Goal: Task Accomplishment & Management: Use online tool/utility

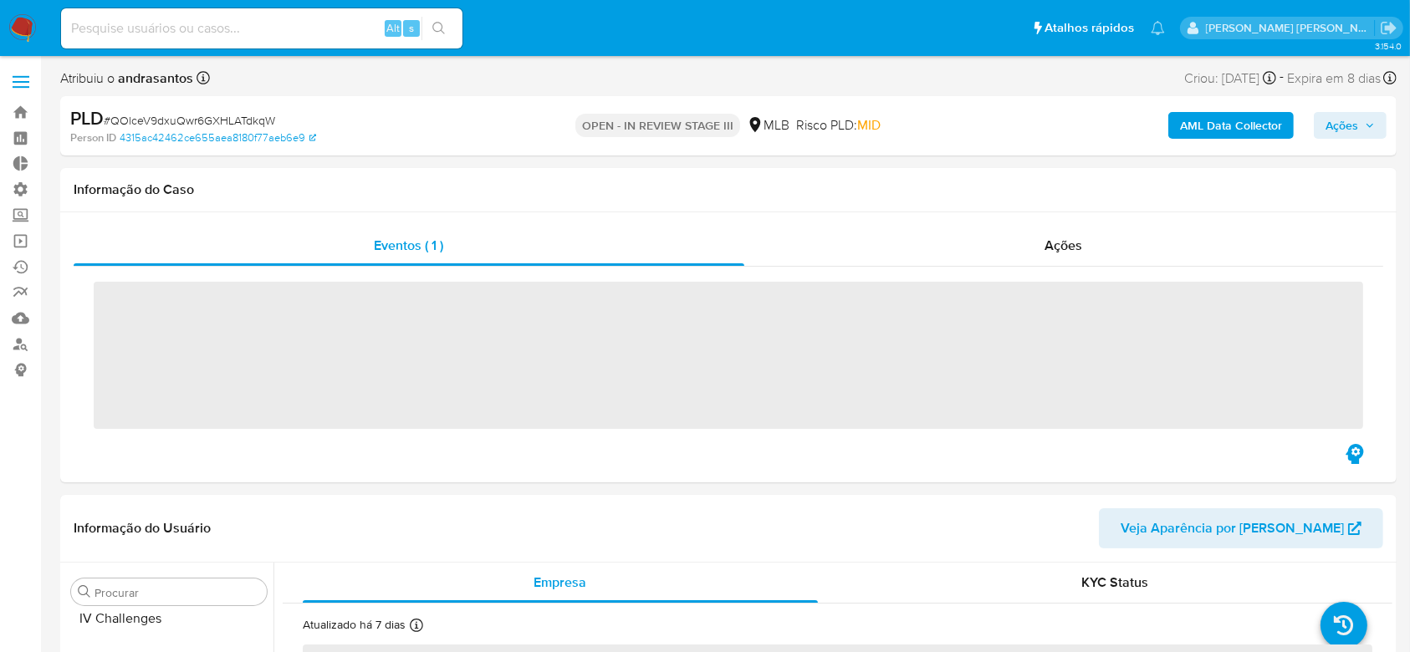
scroll to position [747, 0]
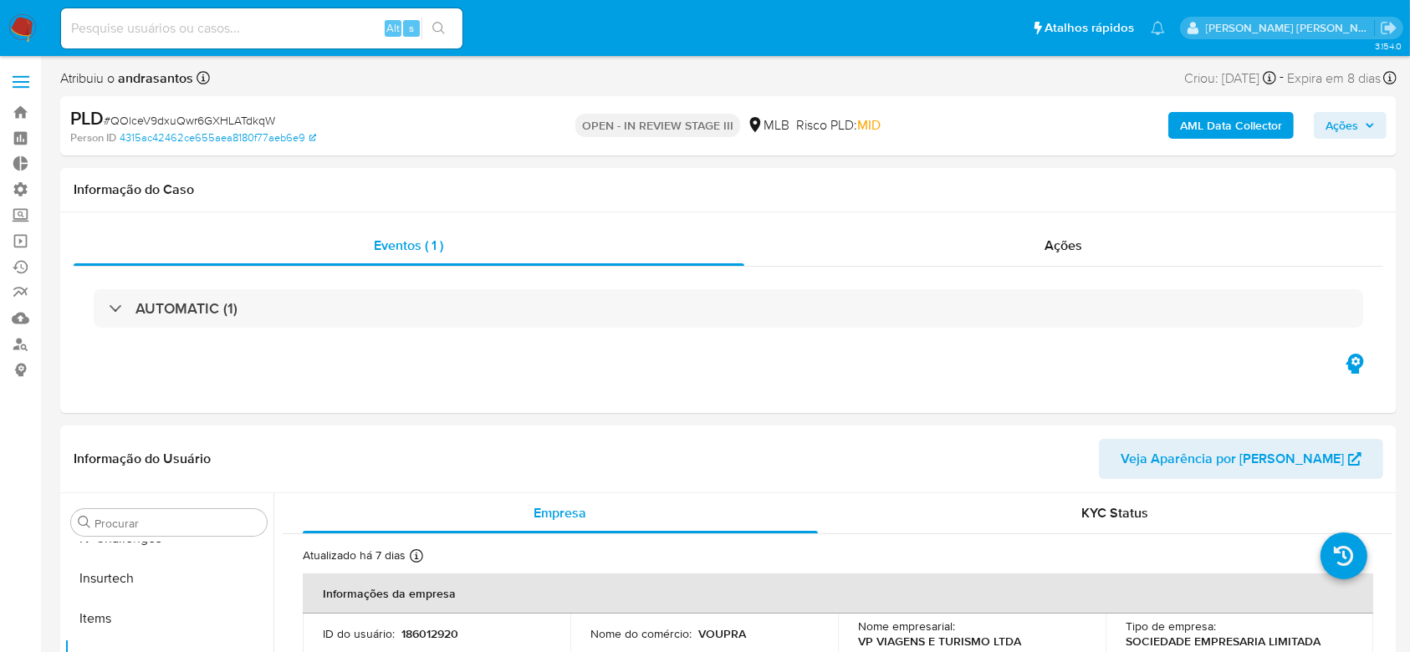
select select "10"
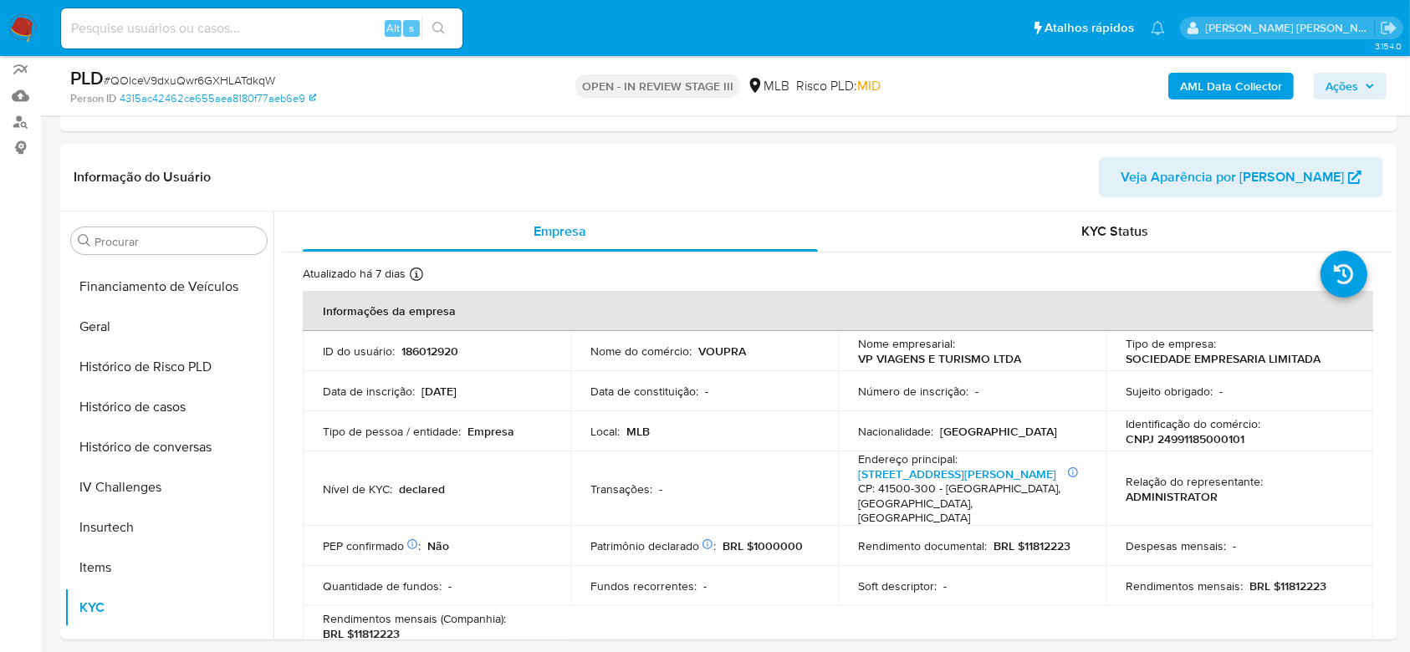
scroll to position [524, 0]
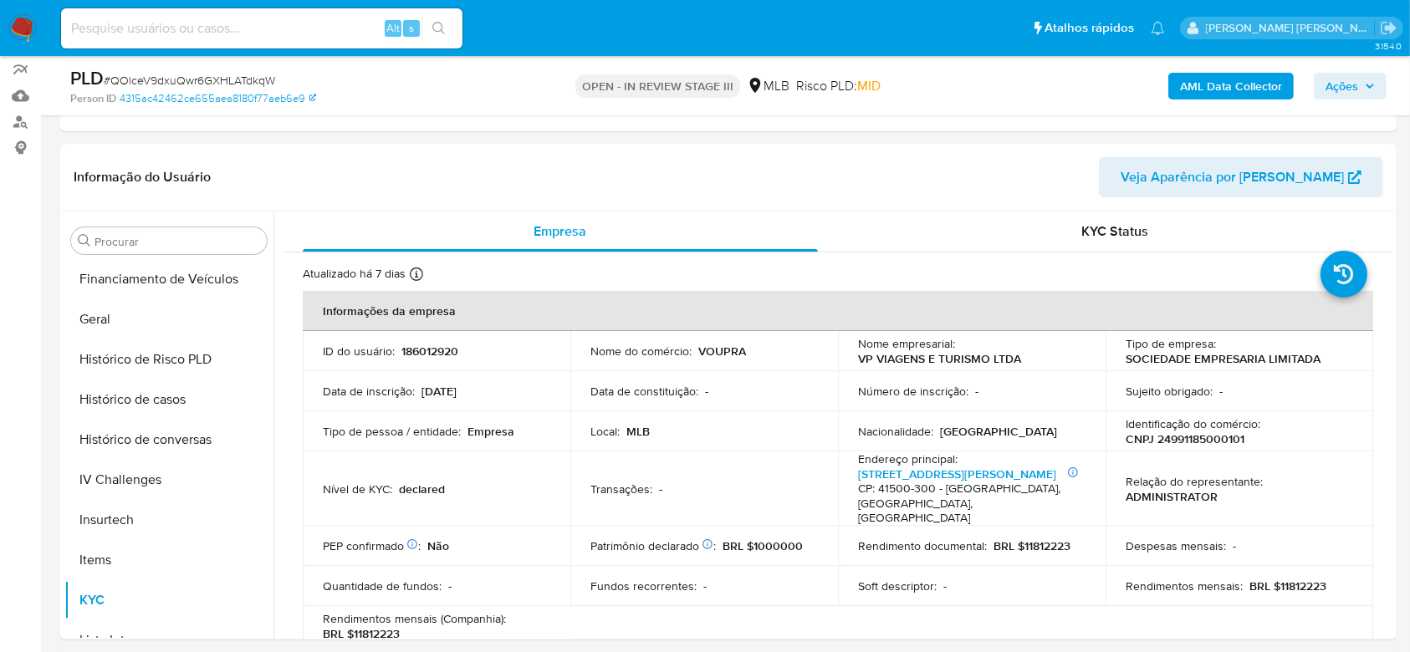
click at [275, 12] on div "Alt s" at bounding box center [262, 28] width 402 height 40
click at [274, 25] on input at bounding box center [262, 29] width 402 height 22
paste input "https://docs.google.com/document/d/1ktBEIuZT_N4bJT3yooEK7HS8G28Eu3ZkMEt6WlZvSOY…"
click at [462, 28] on input "https://docs.google.com/document/d/1ktBEIuZT_N4bJT3yooEK7HS8G28Eu3ZkMEt6WlZvSOY…" at bounding box center [262, 29] width 402 height 22
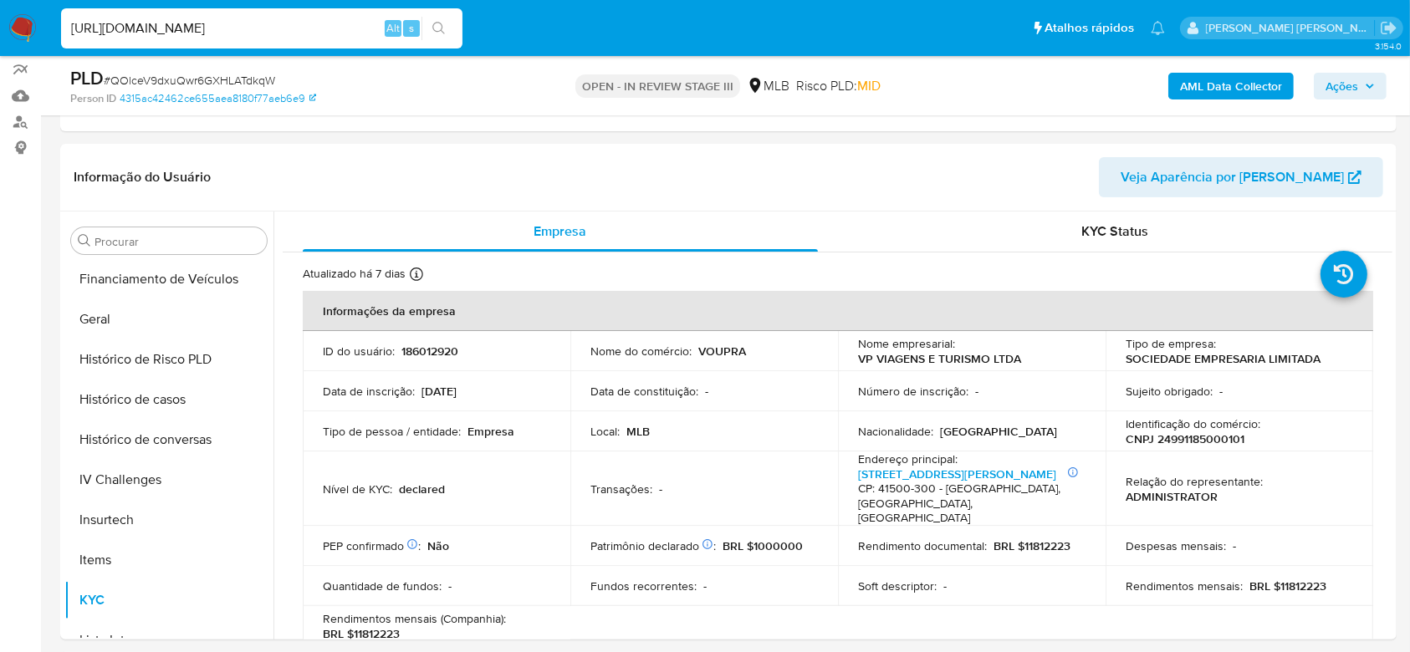
type input "https://docs.google.com/document/d/1ktBEIuZT_N4bJT3yooEK7HS8G28Eu3ZkMEt6WlZvSOY…"
click at [452, 30] on button "search-icon" at bounding box center [439, 28] width 34 height 23
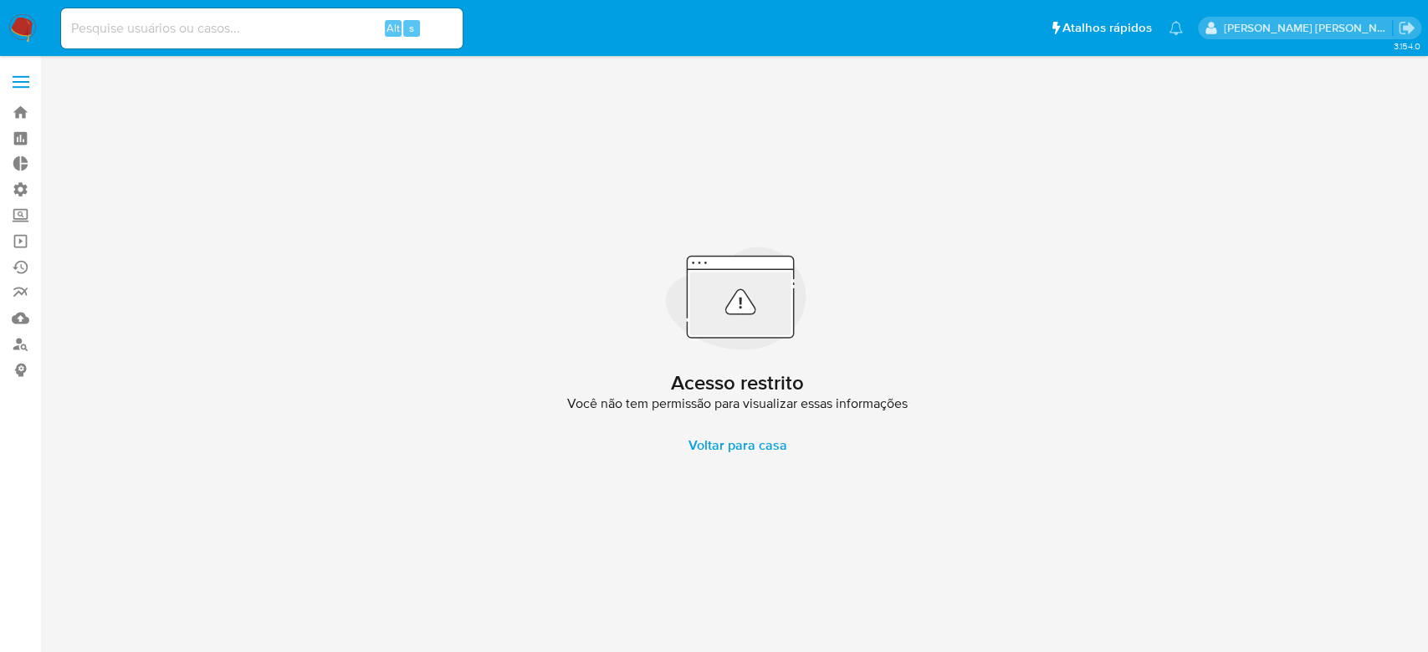
click at [204, 18] on input at bounding box center [262, 29] width 402 height 22
click at [148, 30] on input at bounding box center [262, 29] width 402 height 22
paste input "b5ChvfzGv6UDdBqlOU8UYY0Z"
type input "b5ChvfzGv6UDdBqlOU8UYY0Z"
click at [442, 27] on icon "search-icon" at bounding box center [438, 28] width 13 height 13
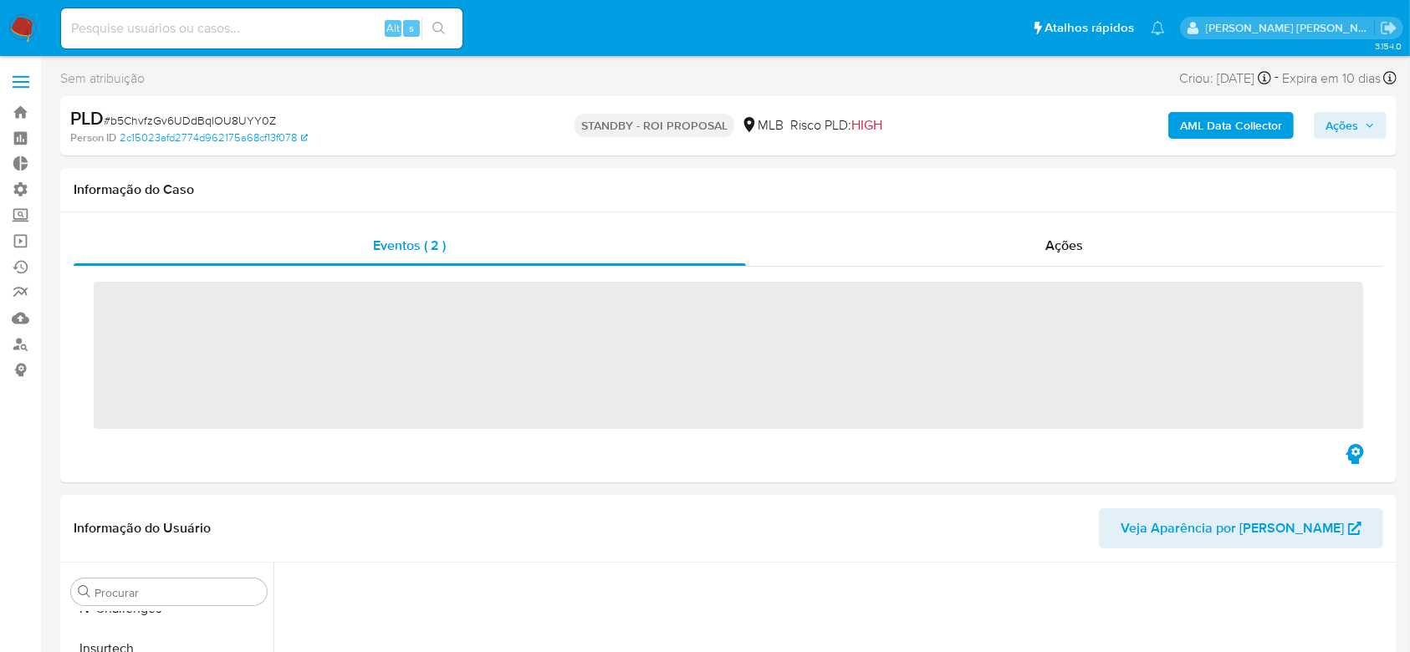
scroll to position [747, 0]
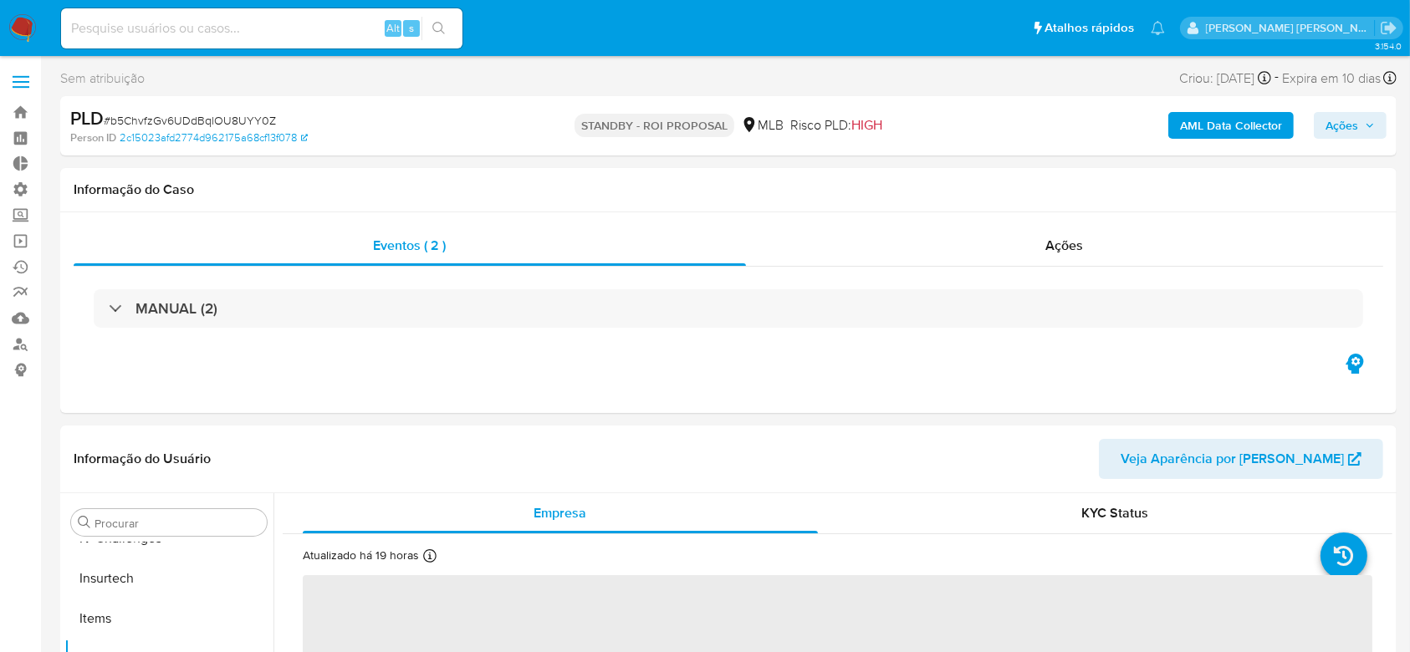
select select "10"
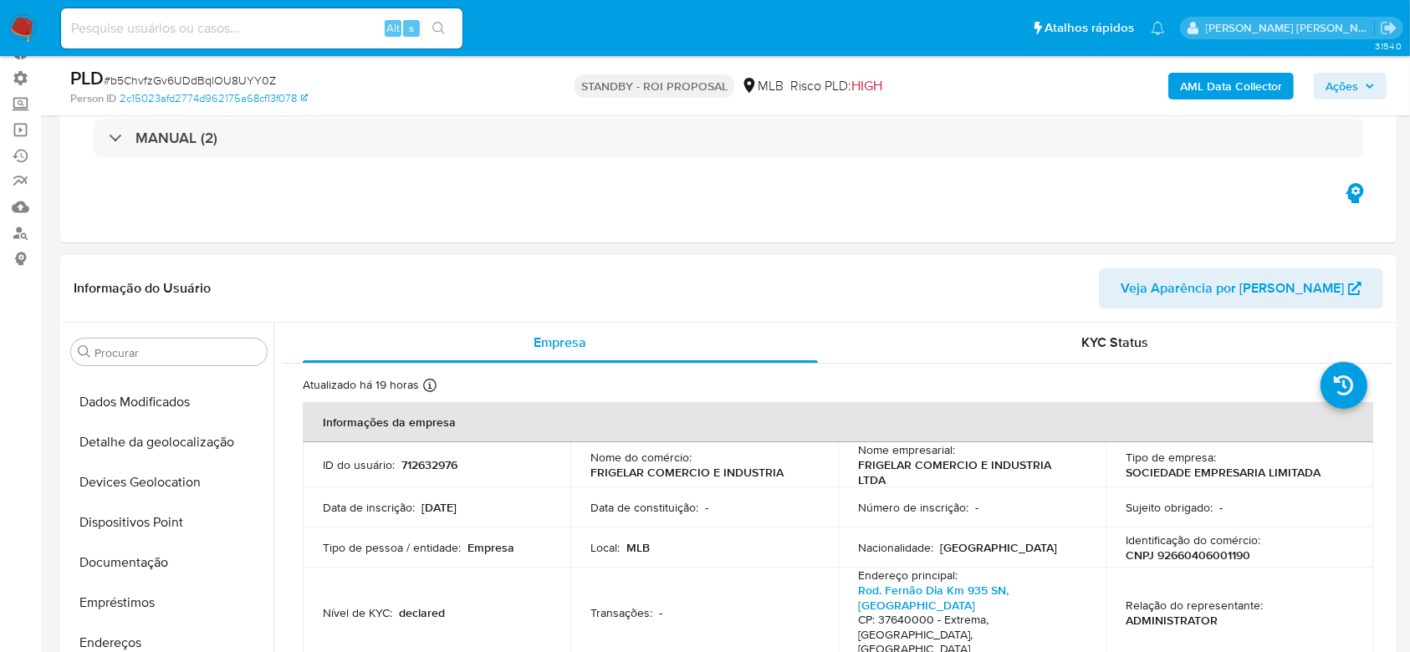
scroll to position [189, 0]
click at [156, 567] on button "Documentação" at bounding box center [162, 565] width 196 height 40
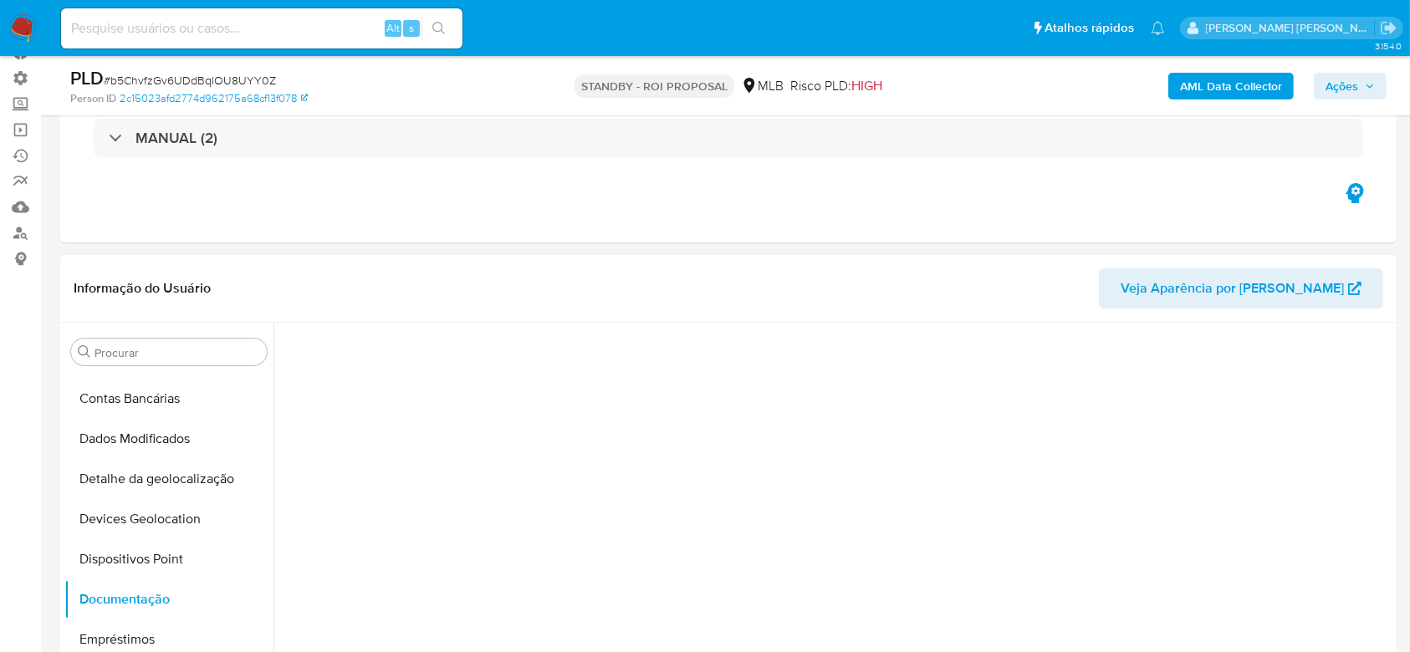
scroll to position [0, 0]
click at [23, 130] on link "Operações em massa" at bounding box center [99, 130] width 199 height 26
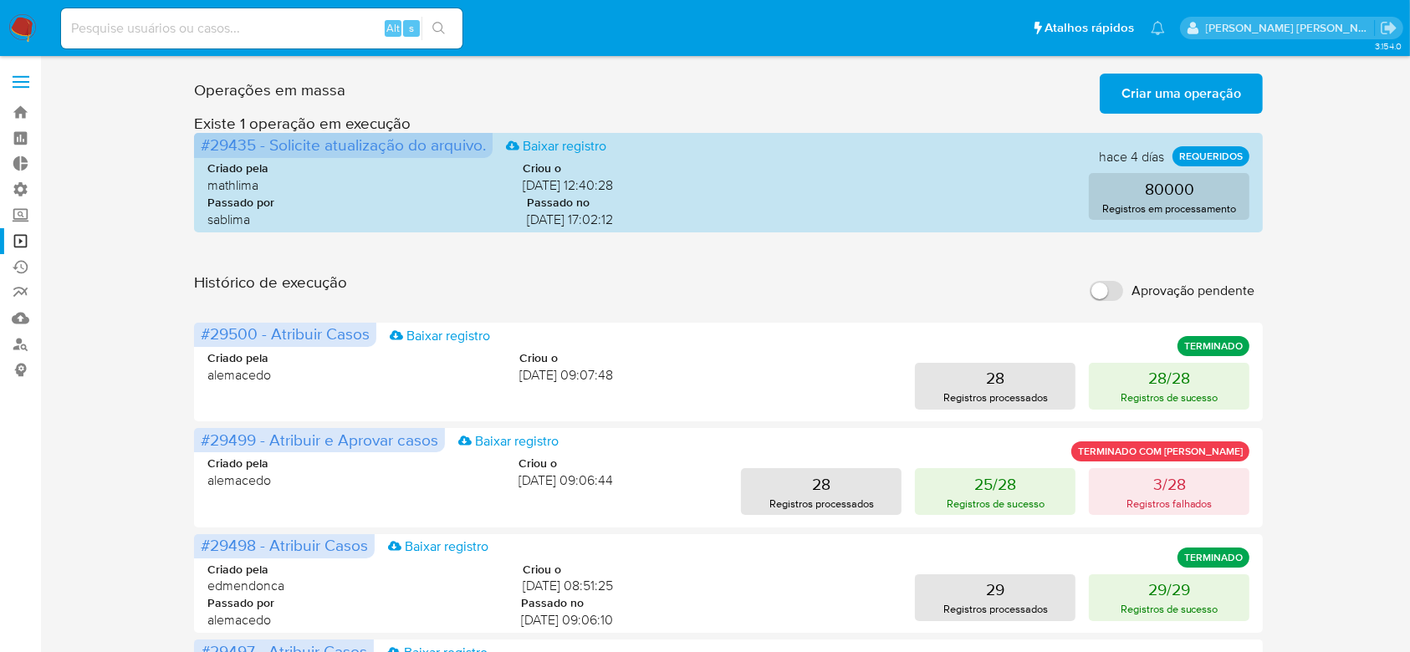
click at [1157, 97] on span "Criar uma operação" at bounding box center [1182, 93] width 120 height 37
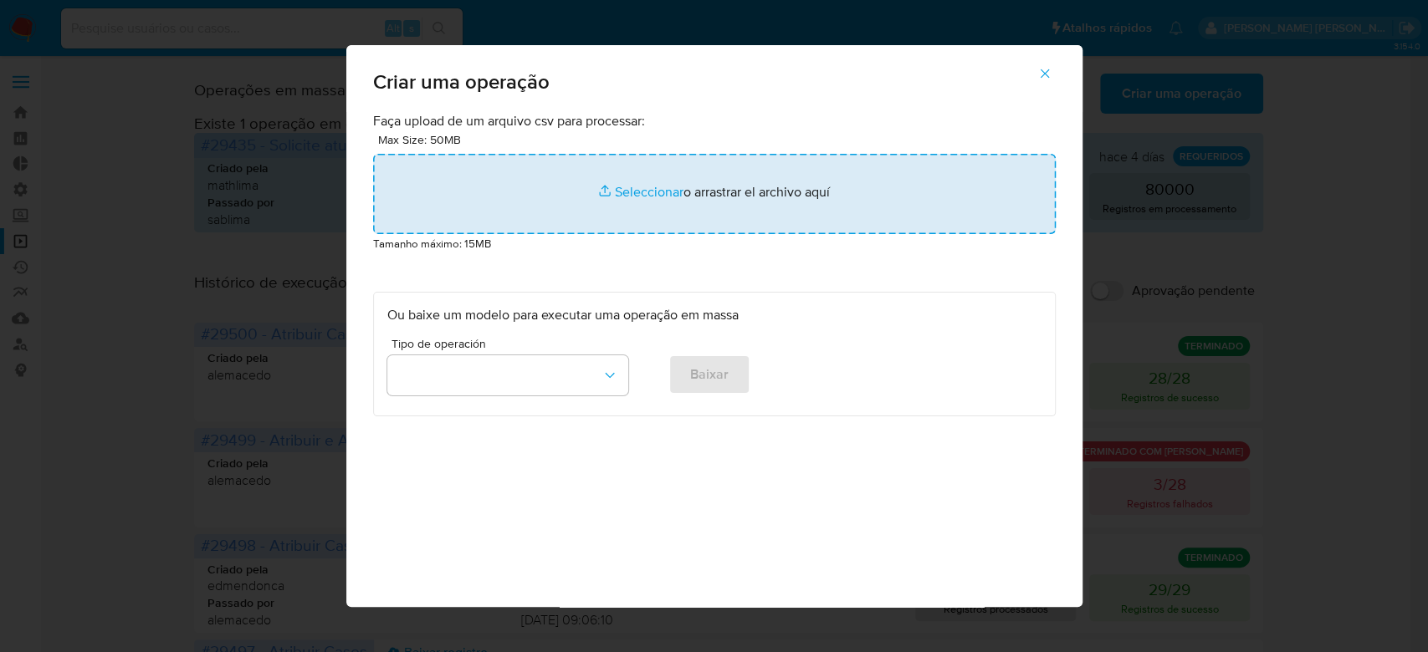
click at [616, 194] on input "file" at bounding box center [714, 194] width 683 height 80
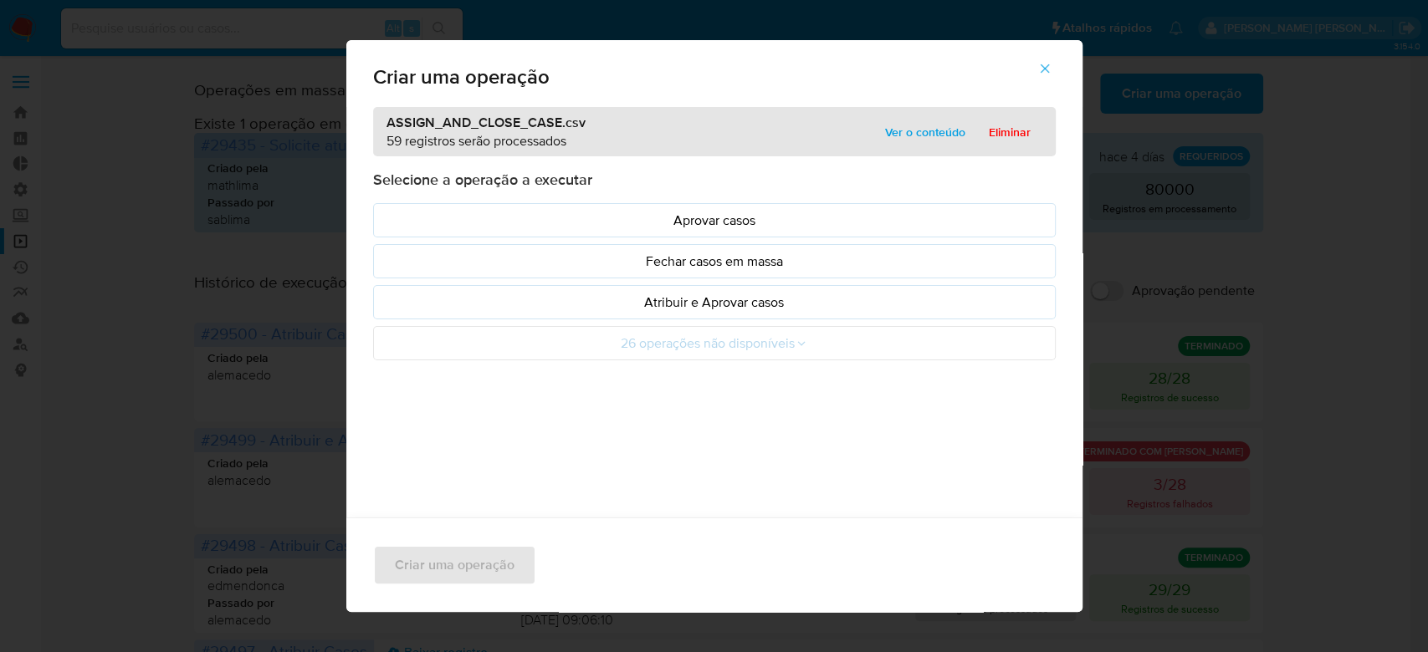
click at [905, 126] on span "Ver o conteúdo" at bounding box center [925, 131] width 80 height 23
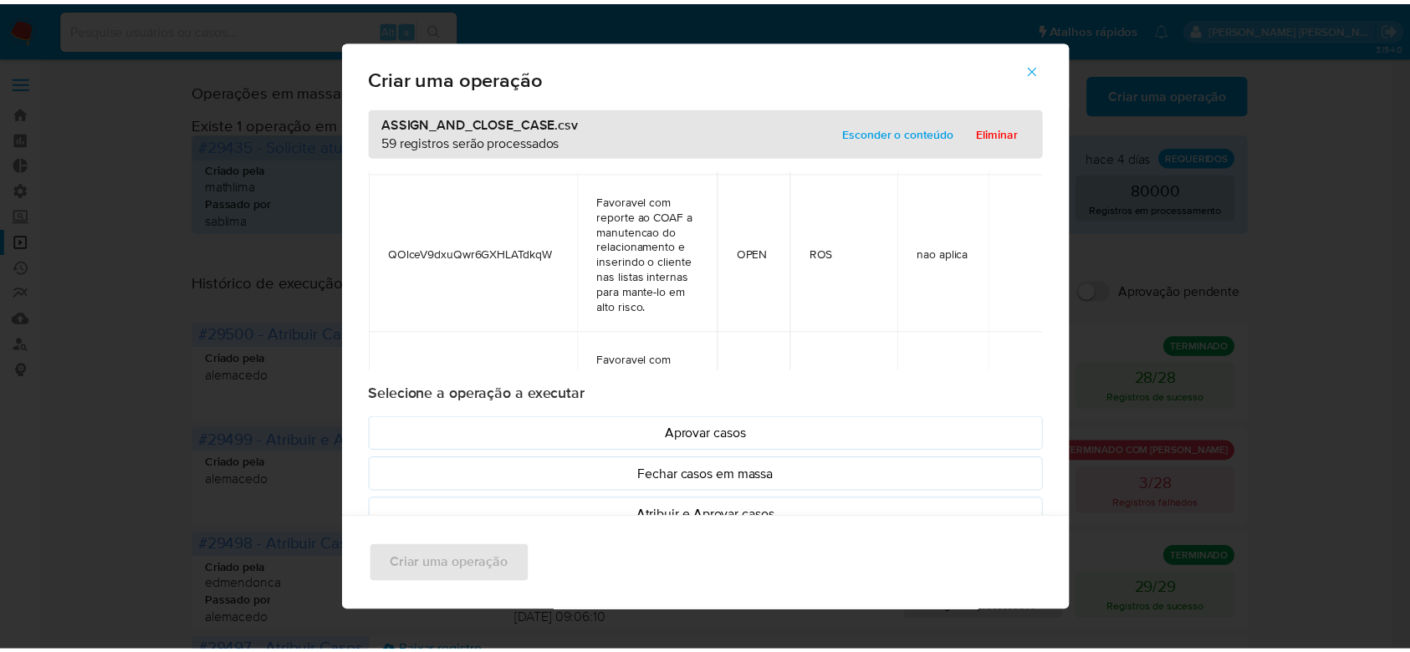
scroll to position [535, 0]
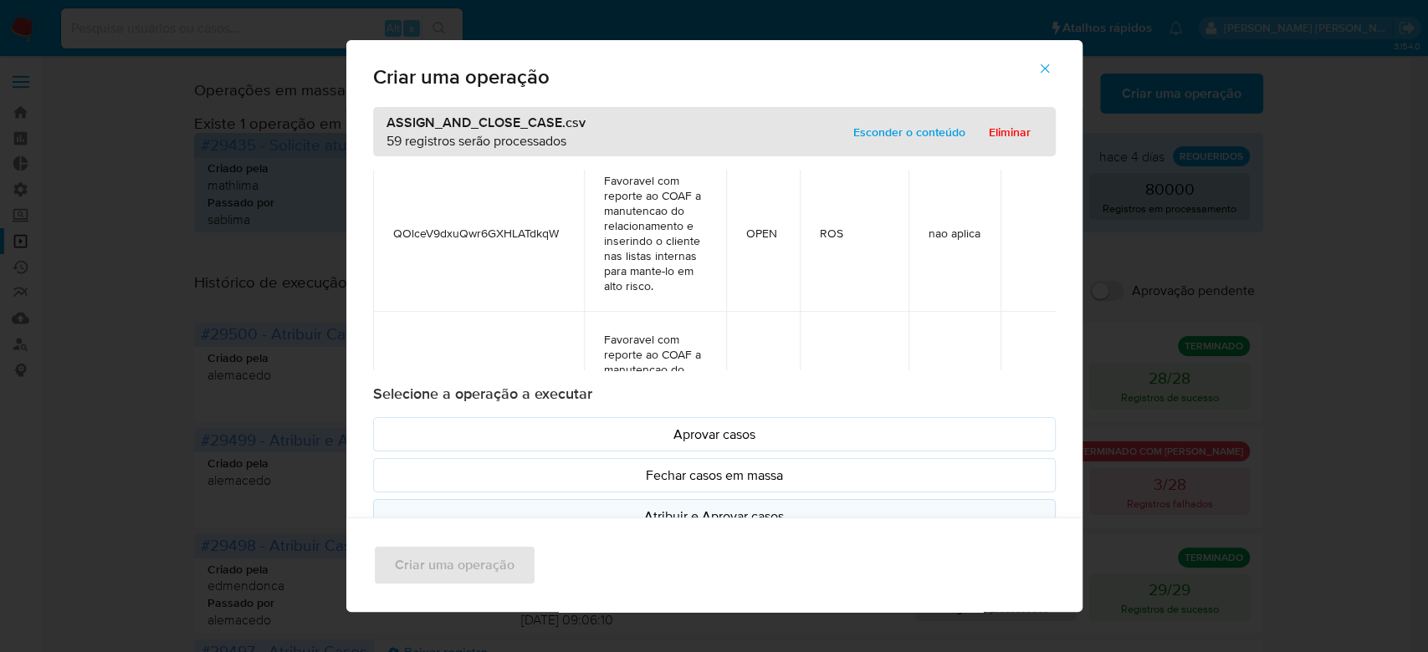
click at [718, 514] on p "Atribuir e Aprovar casos" at bounding box center [714, 516] width 654 height 19
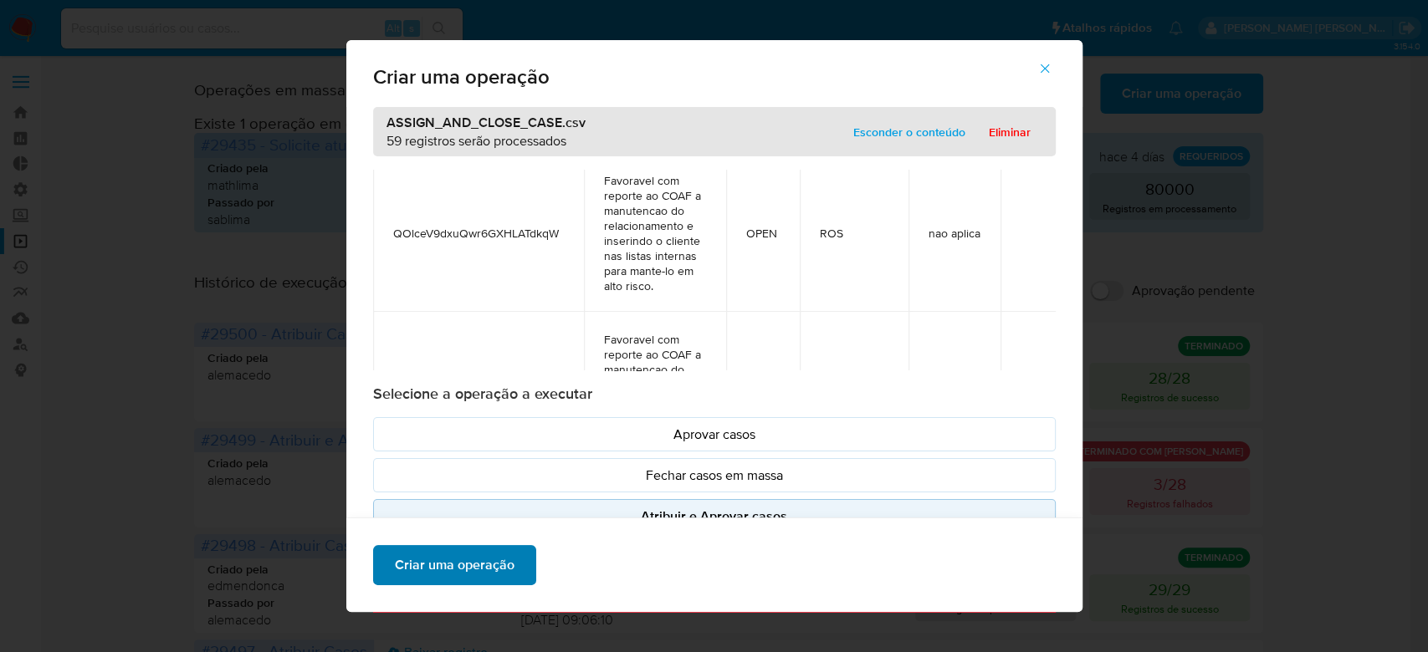
click at [492, 563] on span "Criar uma operação" at bounding box center [455, 565] width 120 height 37
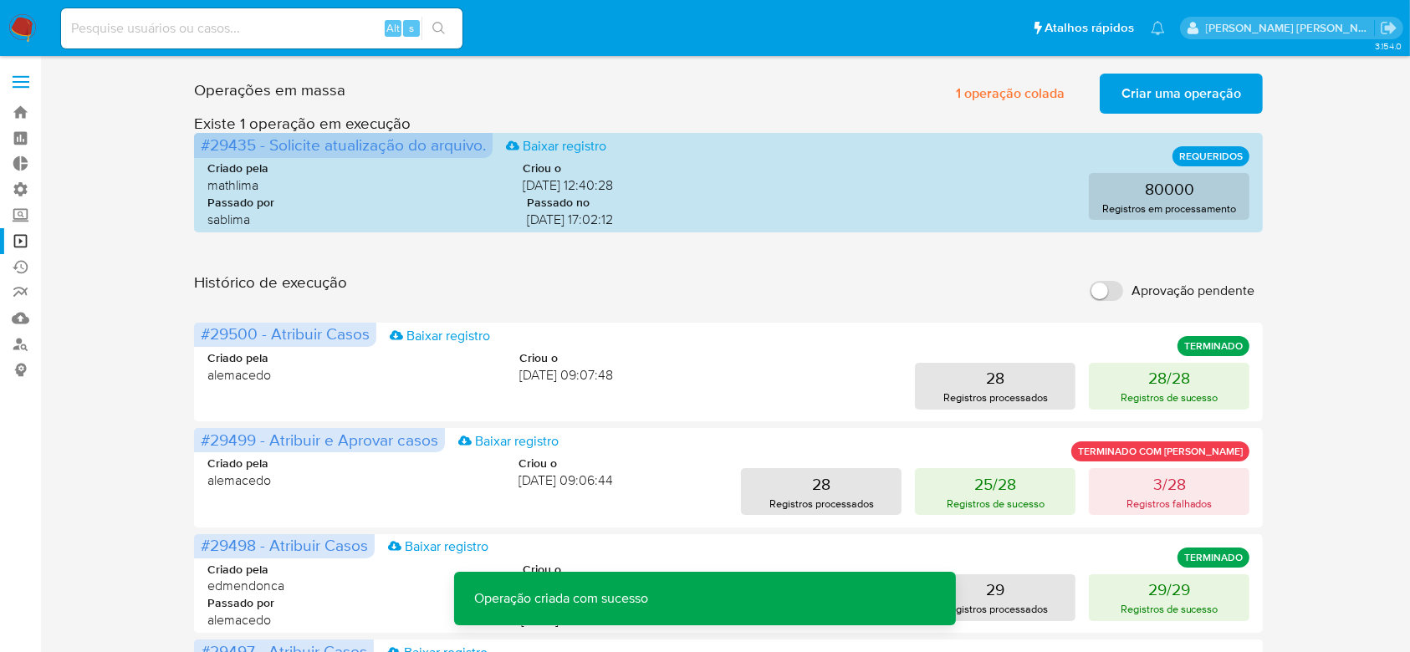
click at [1199, 95] on span "Criar uma operação" at bounding box center [1182, 93] width 120 height 37
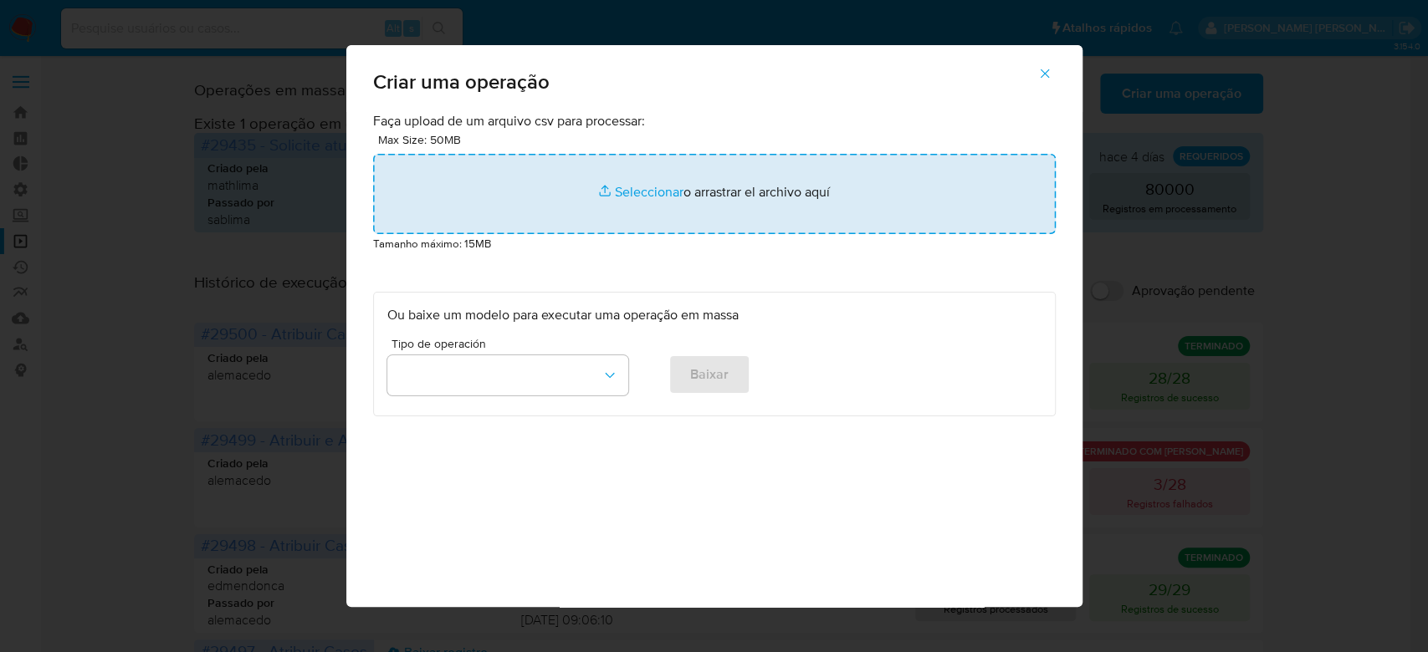
click at [629, 194] on input "file" at bounding box center [714, 194] width 683 height 80
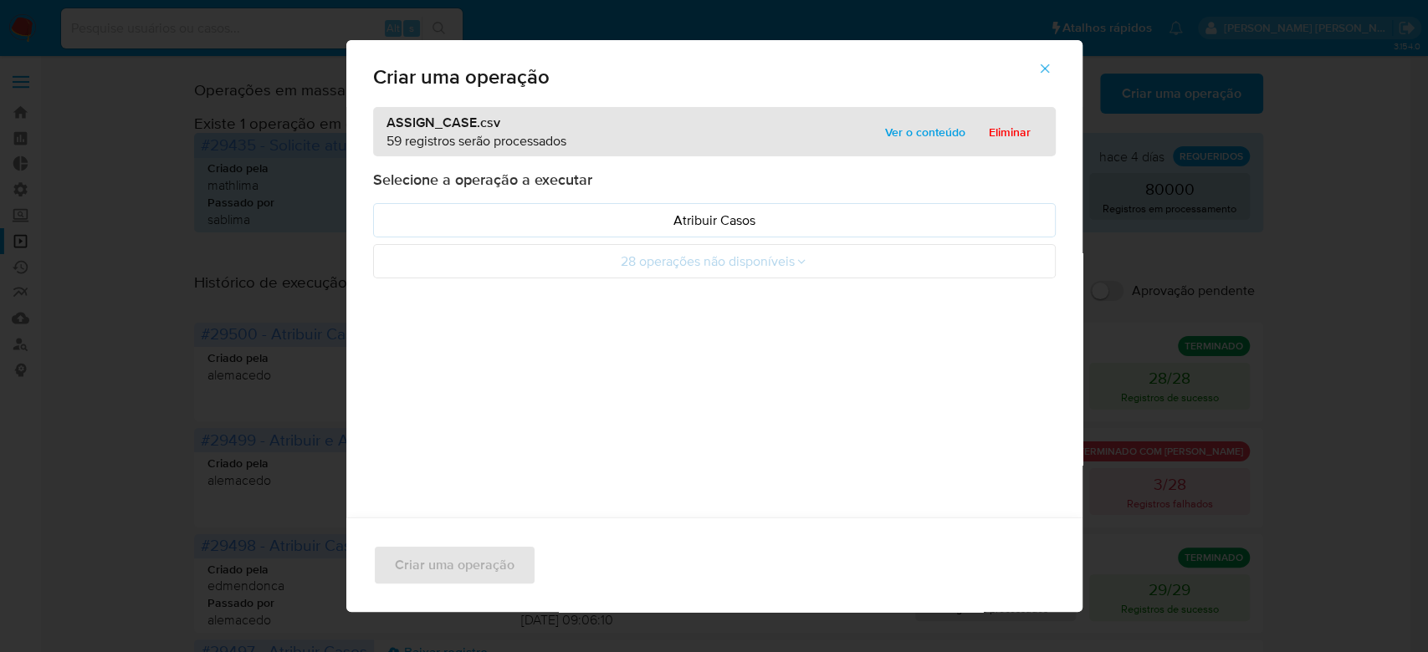
click at [890, 130] on span "Ver o conteúdo" at bounding box center [925, 131] width 80 height 23
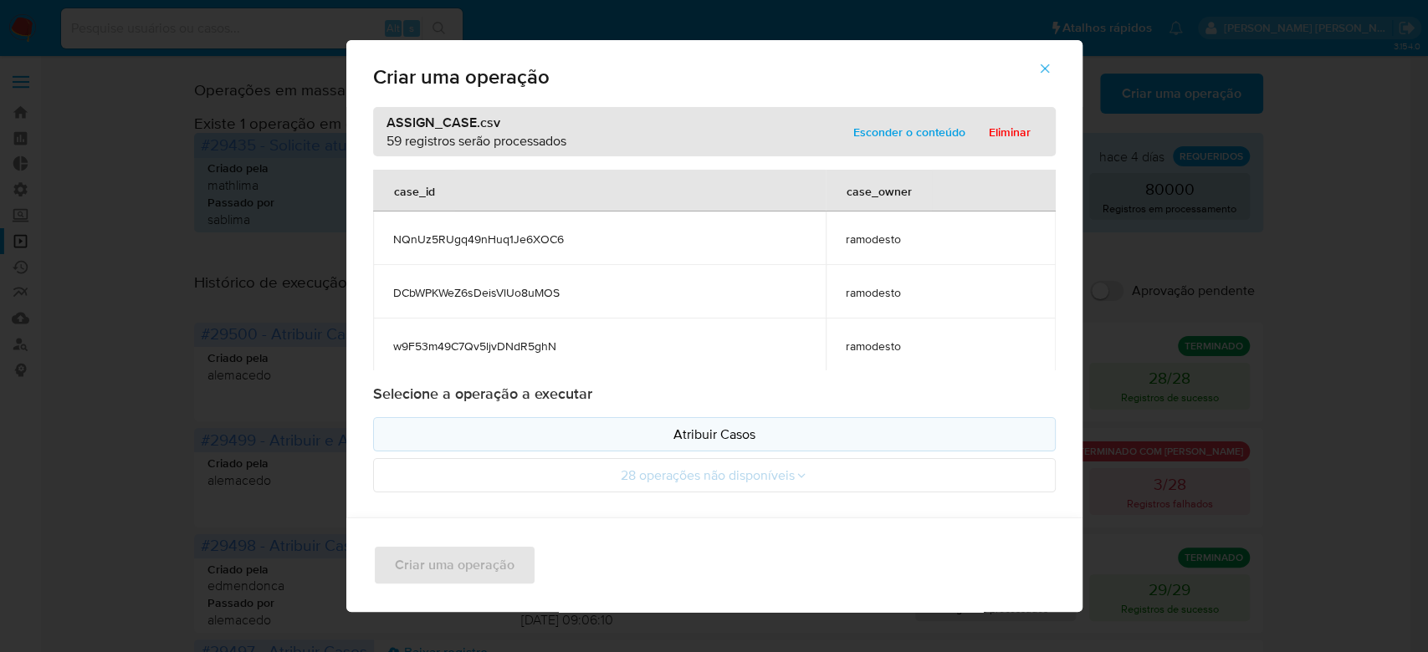
click at [690, 427] on p "Atribuir Casos" at bounding box center [714, 434] width 654 height 19
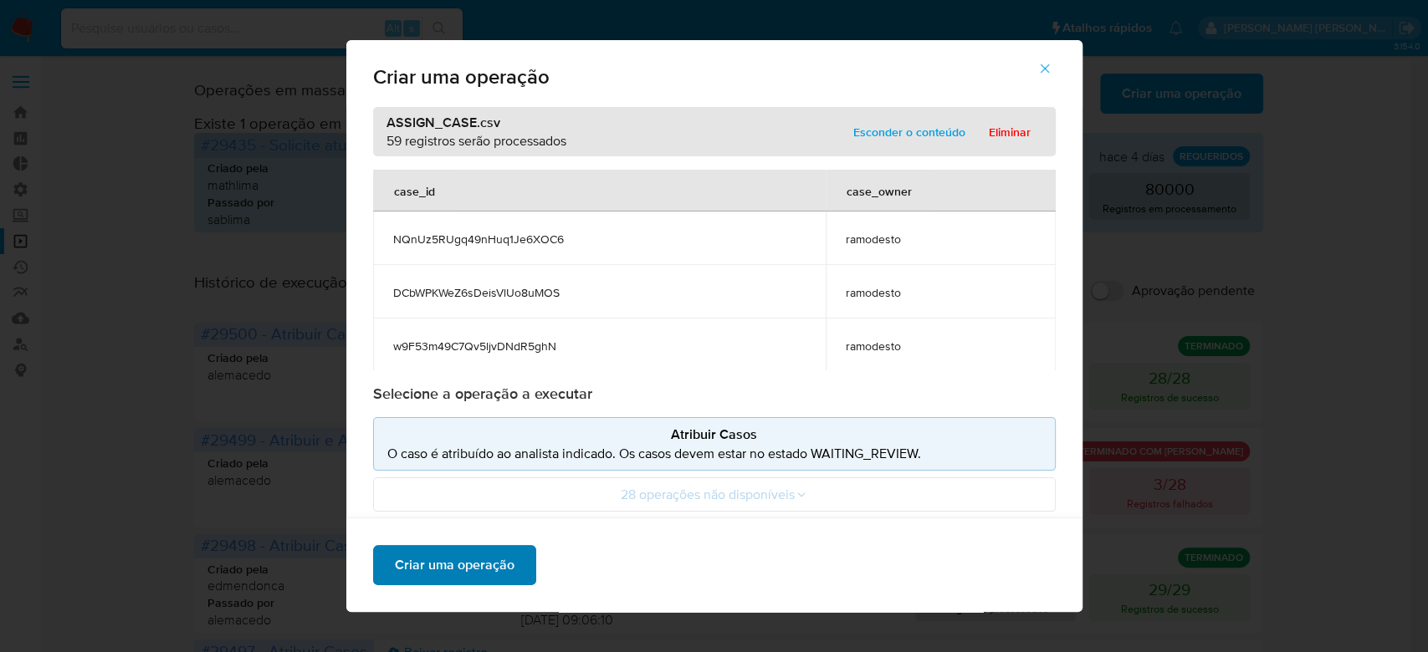
click at [483, 569] on span "Criar uma operação" at bounding box center [455, 565] width 120 height 37
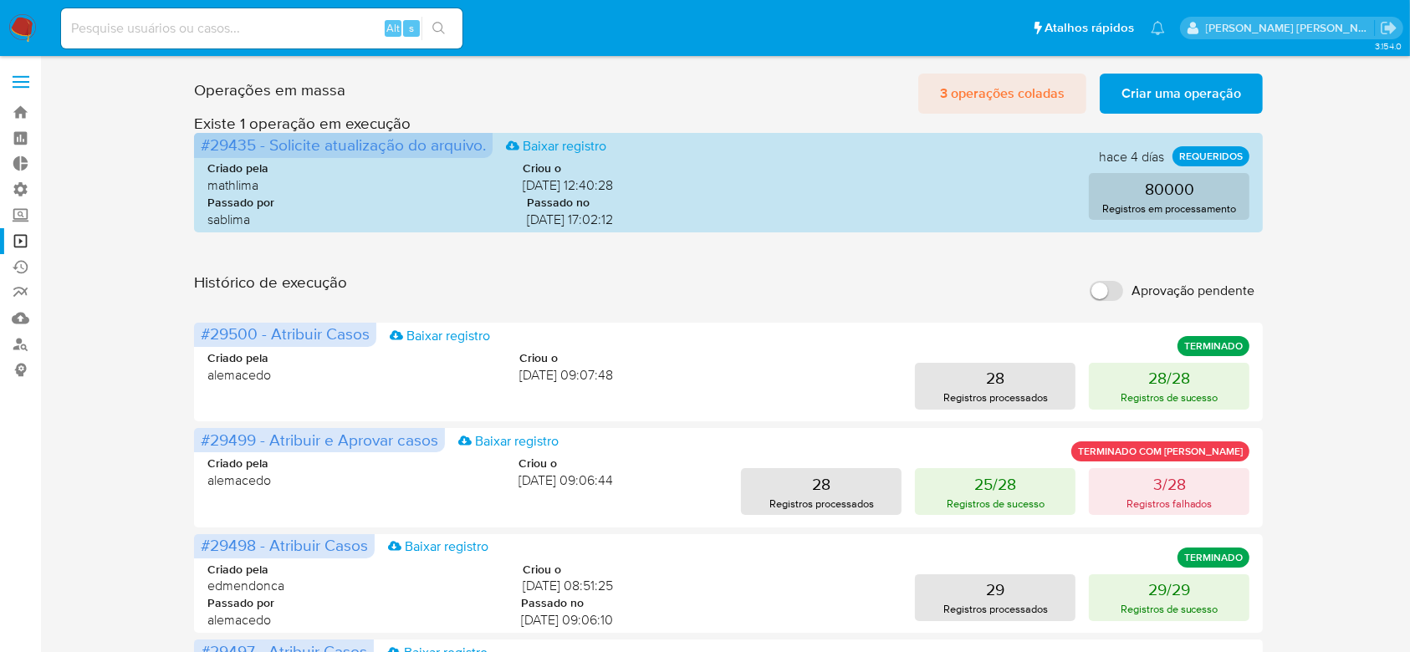
click at [1004, 96] on span "3 operações coladas" at bounding box center [1002, 93] width 125 height 37
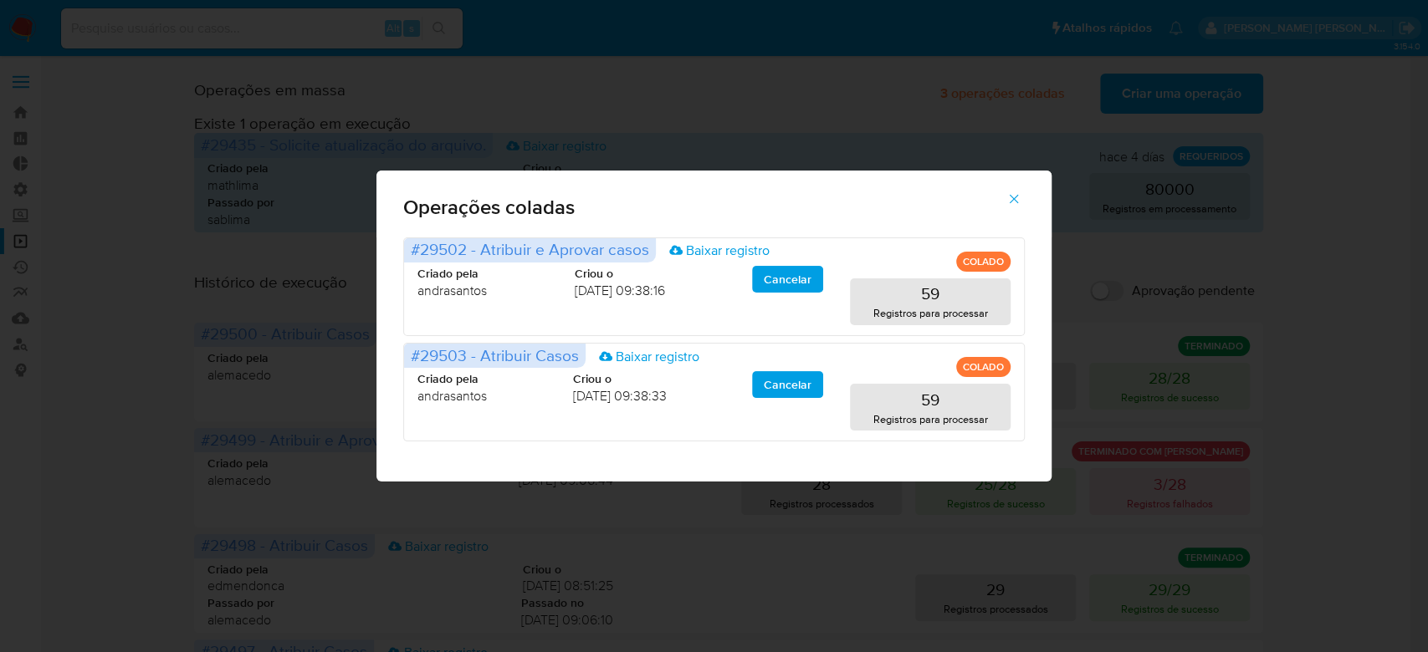
click at [1010, 198] on icon "button" at bounding box center [1013, 199] width 15 height 15
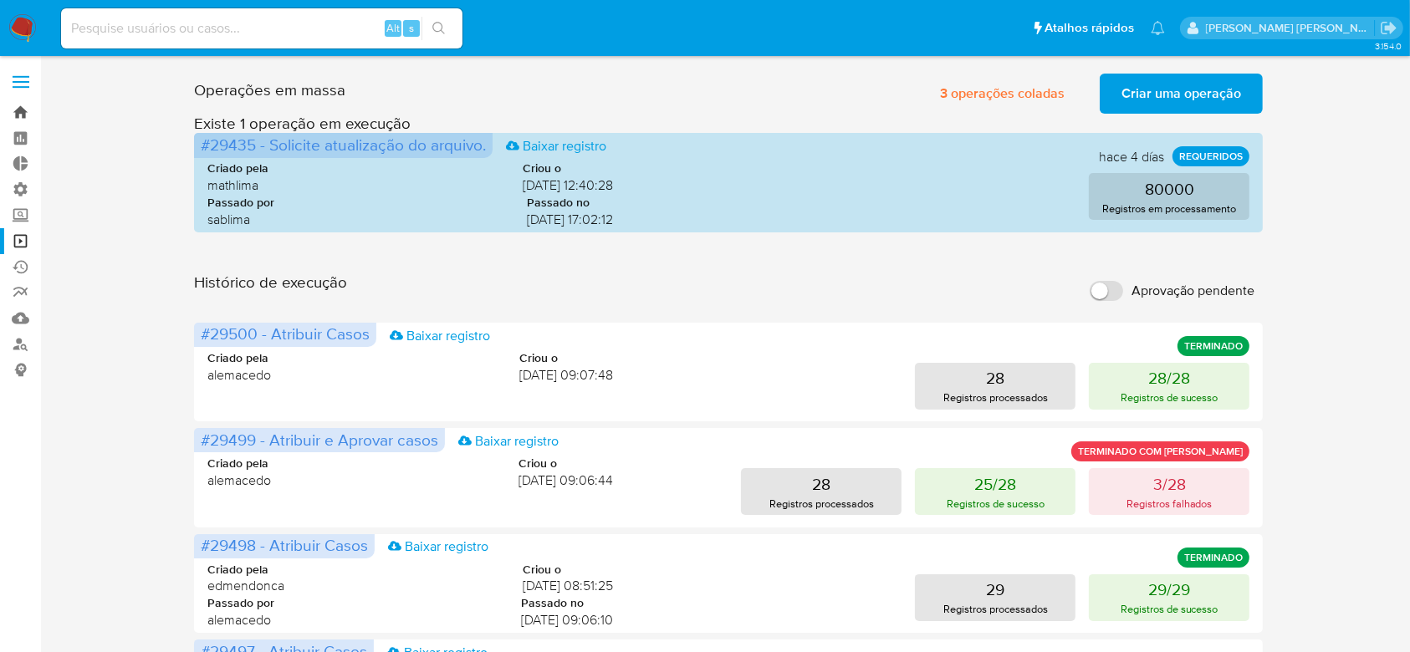
click at [23, 117] on link "Bandeja" at bounding box center [99, 113] width 199 height 26
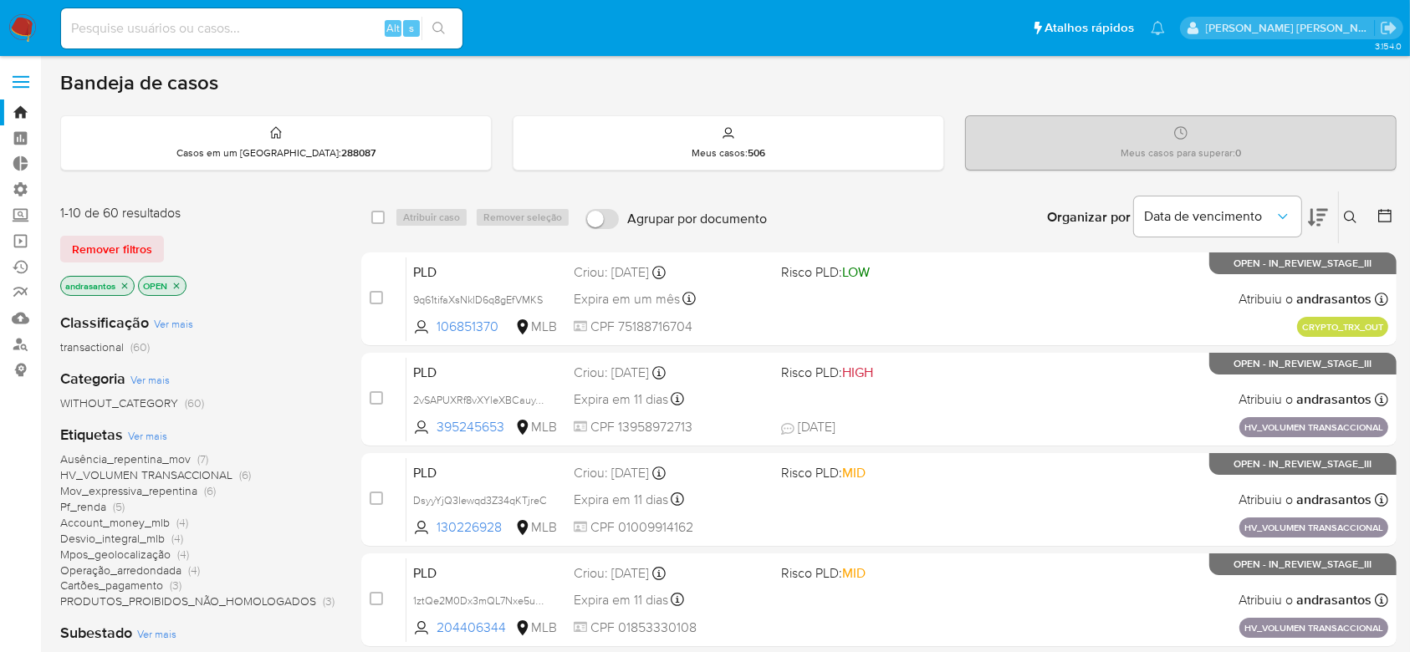
scroll to position [111, 0]
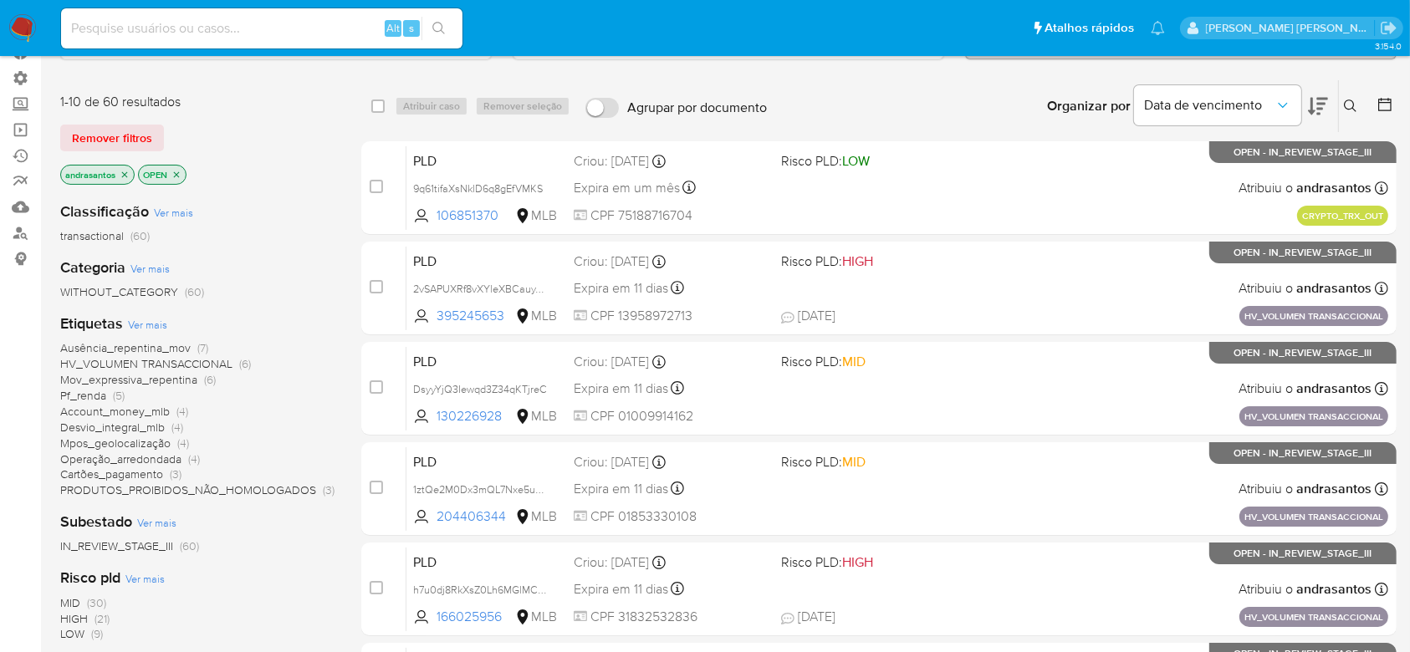
click at [121, 171] on icon "close-filter" at bounding box center [125, 175] width 10 height 10
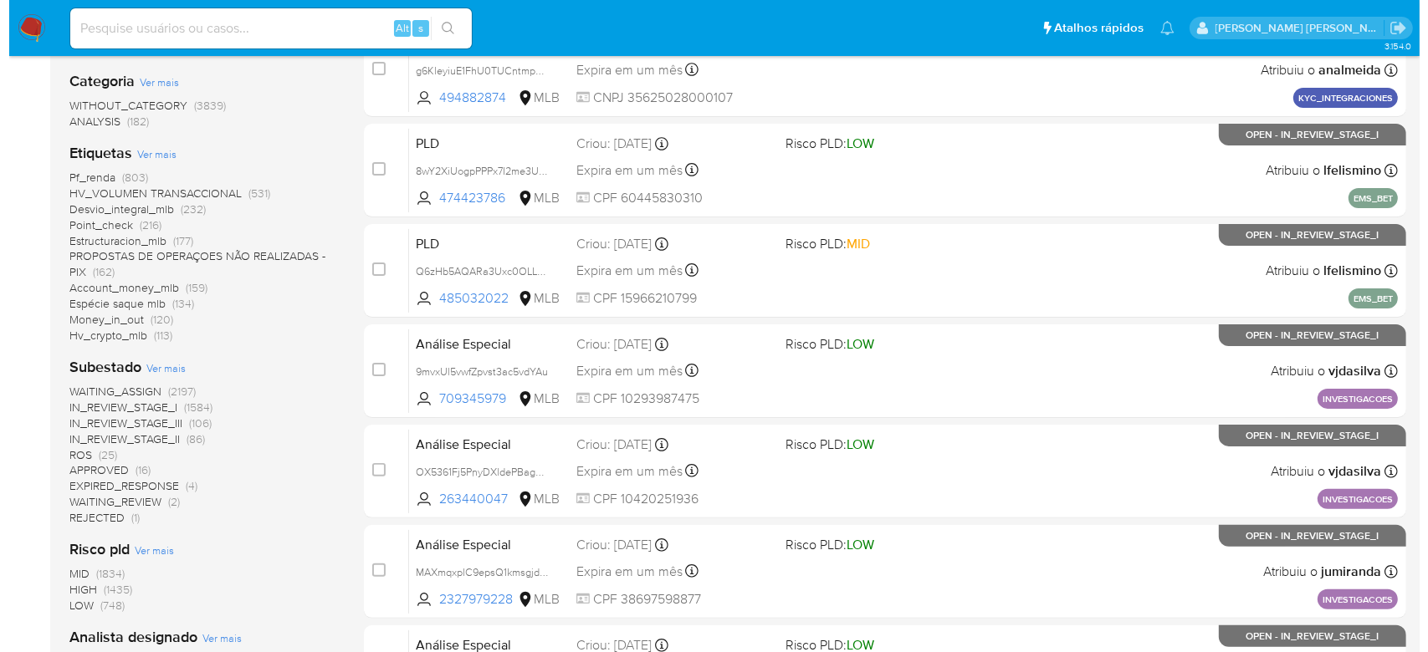
scroll to position [335, 0]
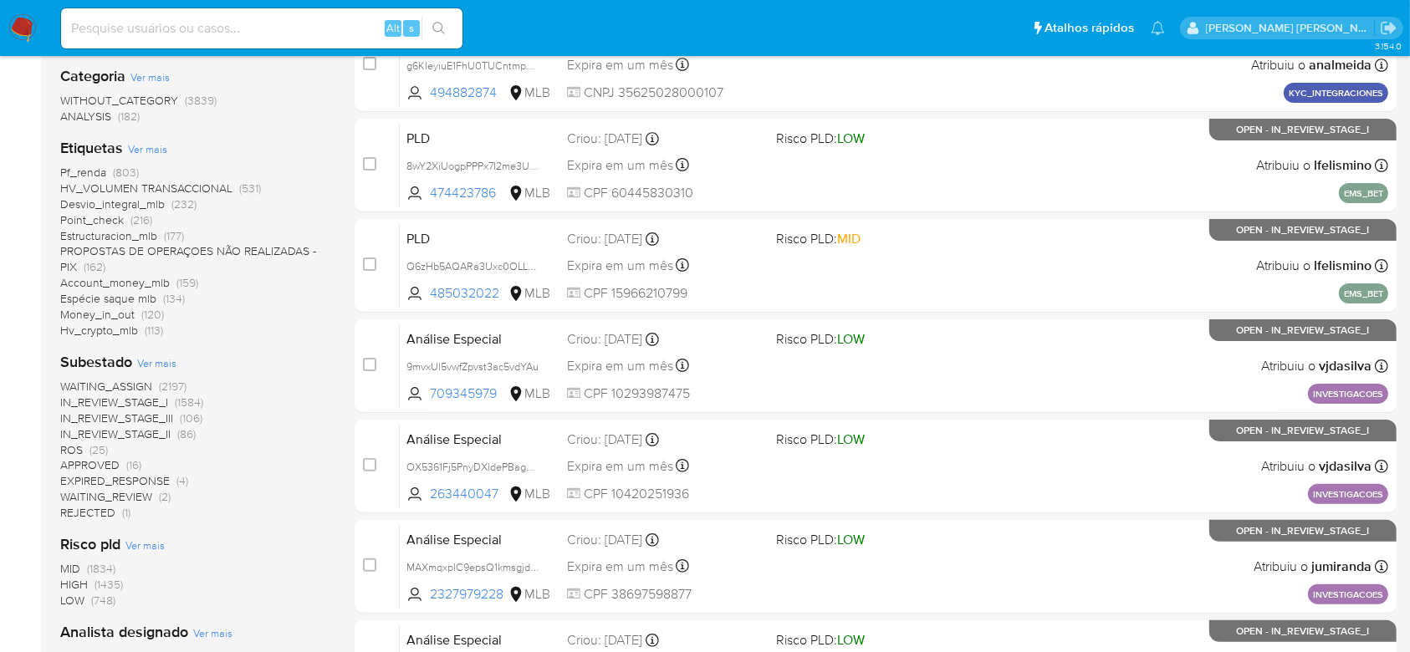
click at [174, 366] on span "Ver mais" at bounding box center [156, 362] width 39 height 15
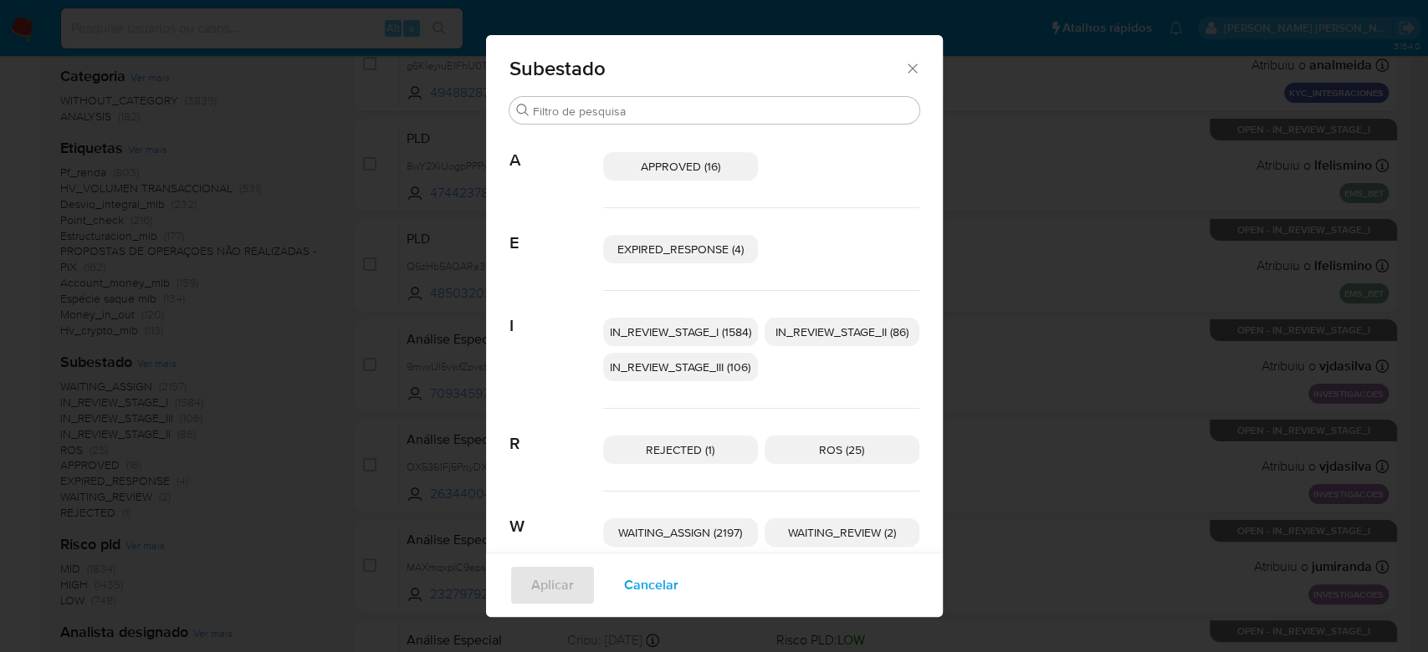
click at [670, 331] on span "IN_REVIEW_STAGE_I (1584)" at bounding box center [680, 332] width 141 height 17
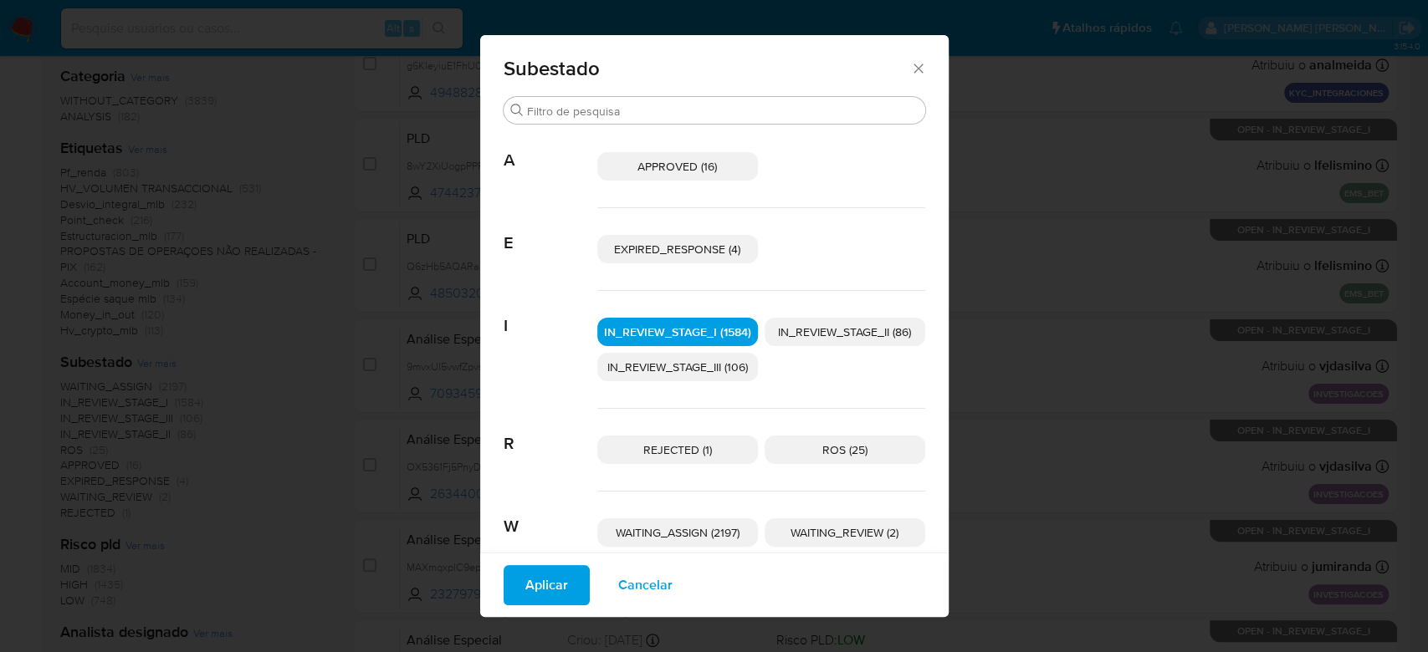
click at [828, 335] on span "IN_REVIEW_STAGE_II (86)" at bounding box center [844, 332] width 133 height 17
click at [537, 583] on span "Aplicar" at bounding box center [546, 585] width 43 height 37
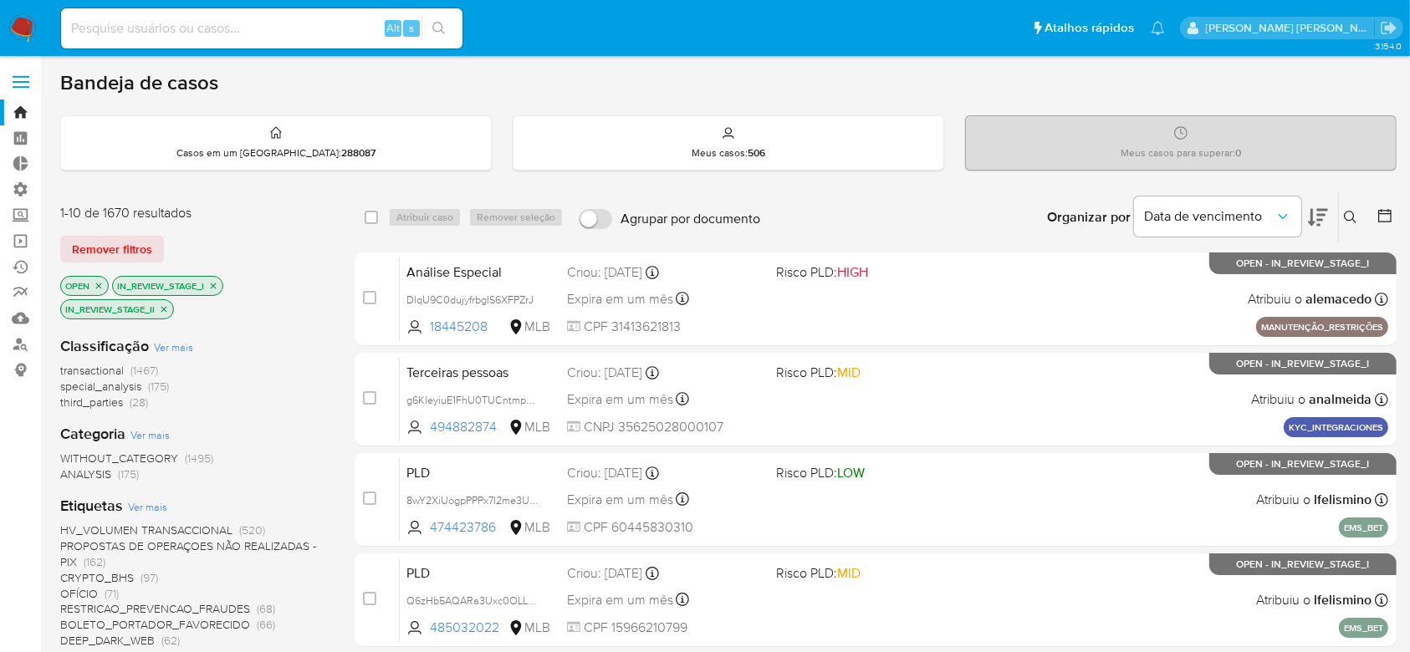
click at [1391, 217] on icon at bounding box center [1384, 215] width 13 height 13
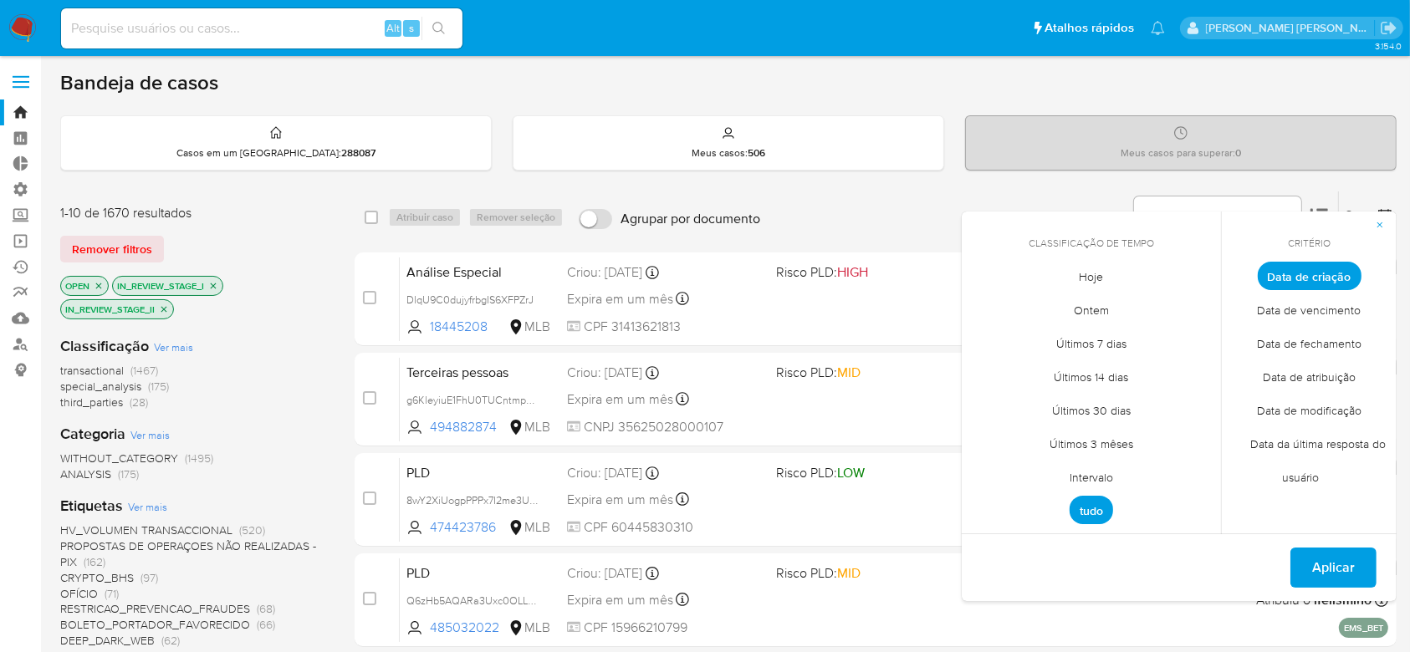
click at [1102, 468] on span "Intervalo" at bounding box center [1091, 478] width 79 height 34
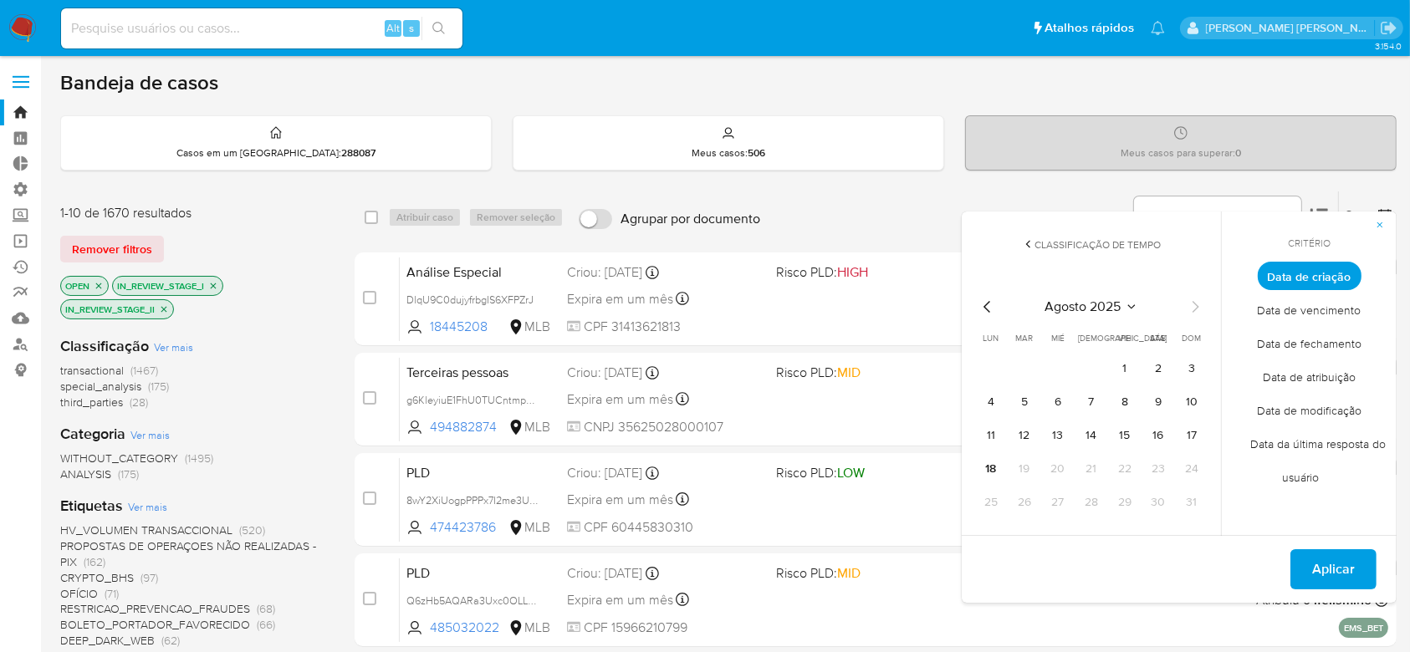
click at [991, 316] on icon "Mes anterior" at bounding box center [988, 307] width 20 height 20
click at [1031, 365] on button "1" at bounding box center [1024, 368] width 27 height 27
click at [1189, 311] on icon "Mes siguiente" at bounding box center [1195, 307] width 20 height 20
click at [1158, 405] on button "9" at bounding box center [1158, 402] width 27 height 27
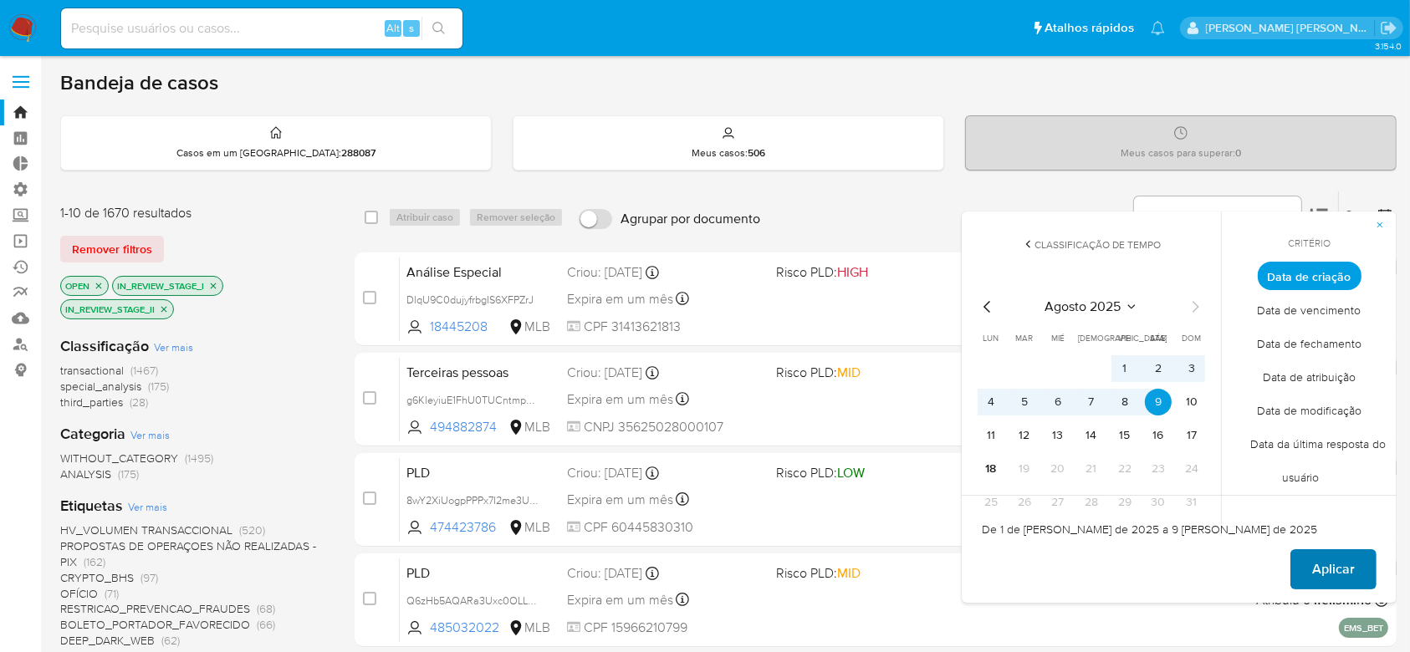
click at [1322, 574] on span "Aplicar" at bounding box center [1333, 569] width 43 height 37
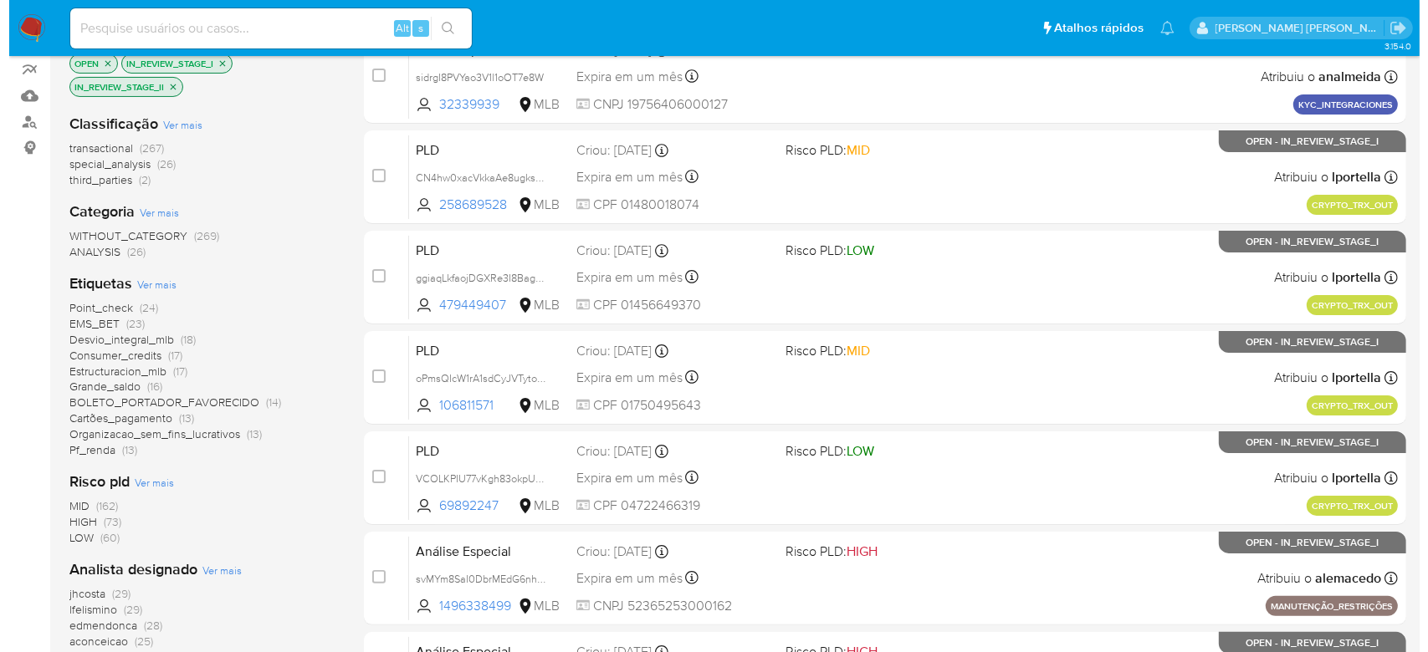
scroll to position [335, 0]
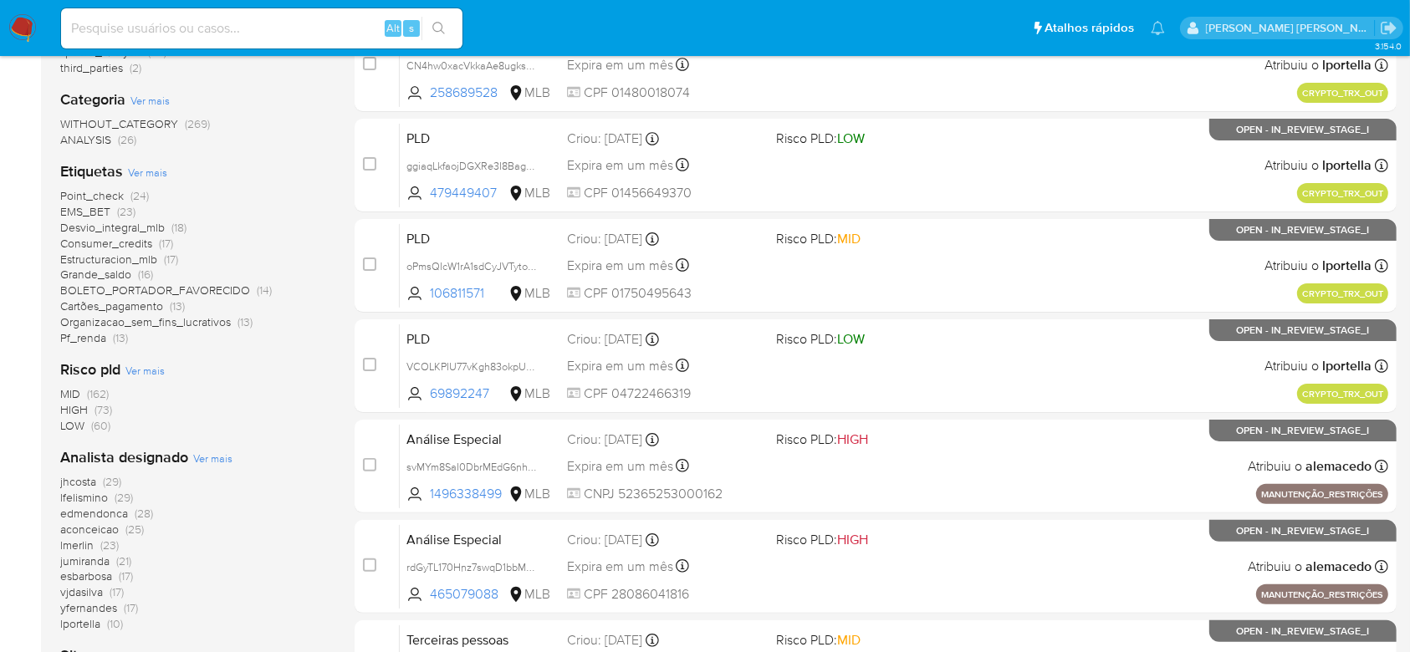
click at [197, 455] on span "Ver mais" at bounding box center [212, 458] width 39 height 15
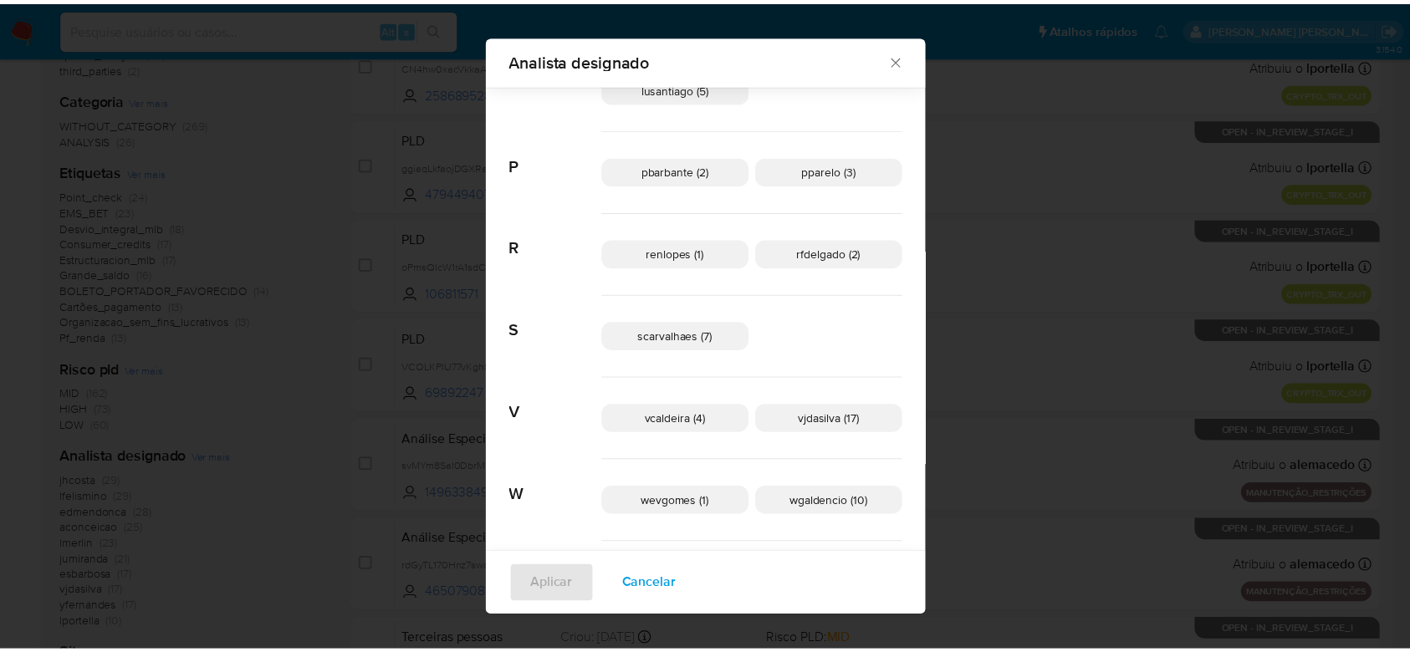
scroll to position [738, 0]
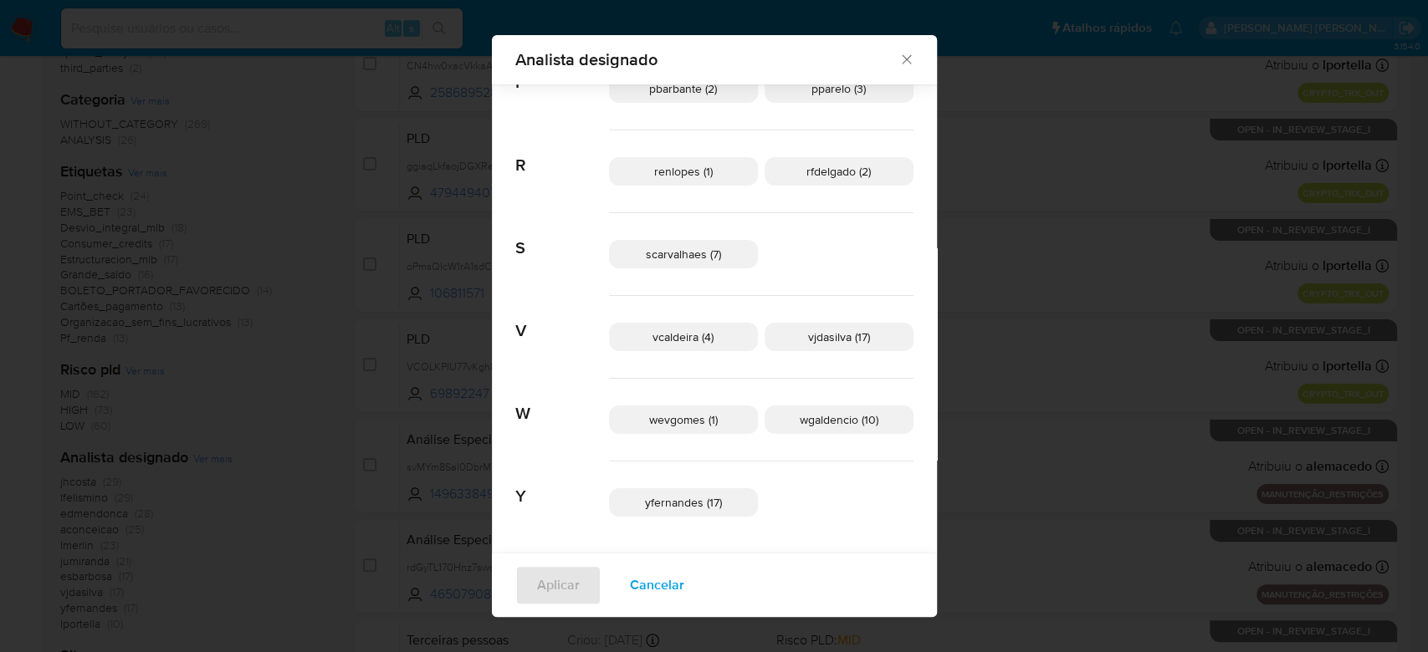
click at [898, 61] on icon "Fechar" at bounding box center [906, 59] width 17 height 17
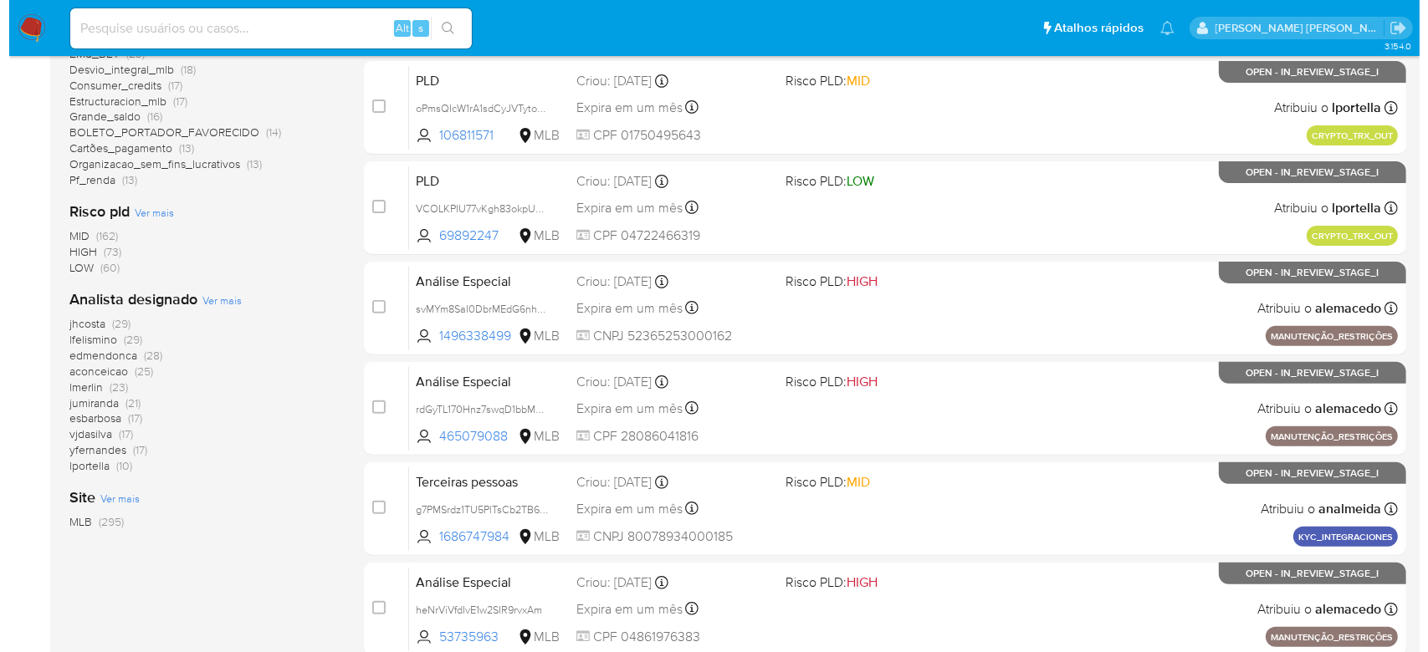
scroll to position [446, 0]
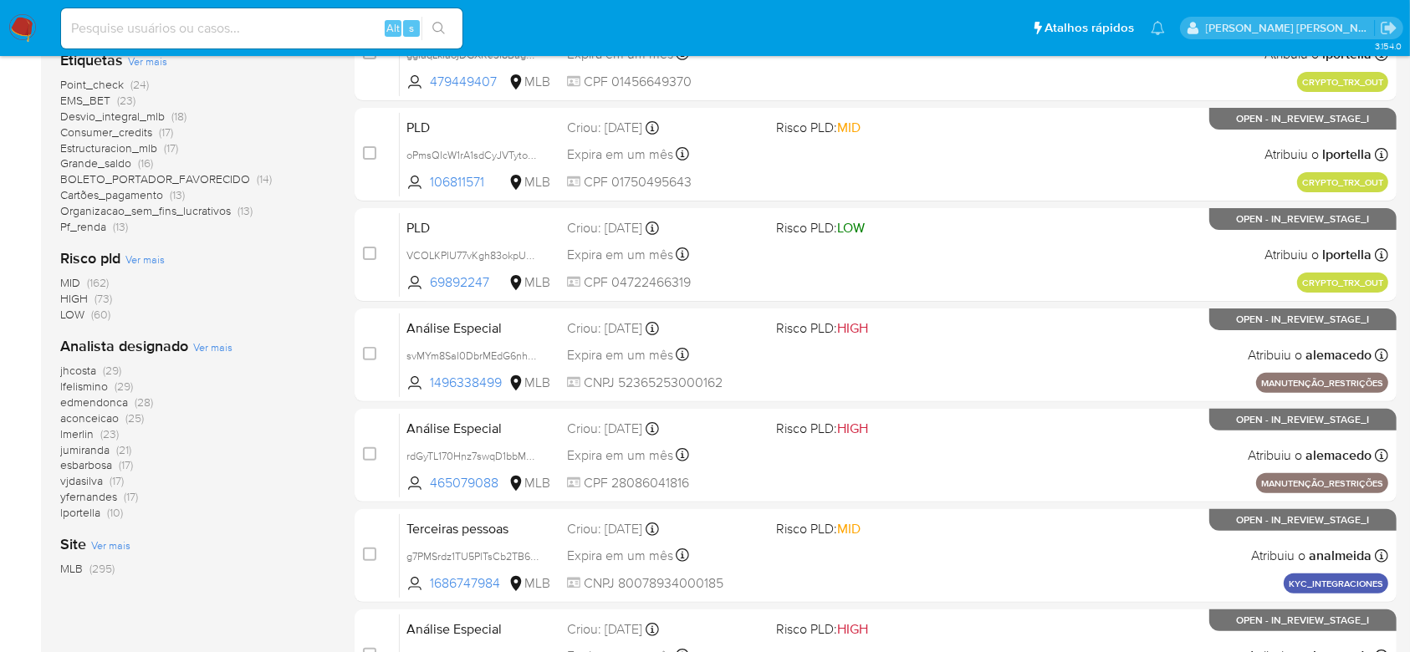
click at [211, 348] on span "Ver mais" at bounding box center [212, 347] width 39 height 15
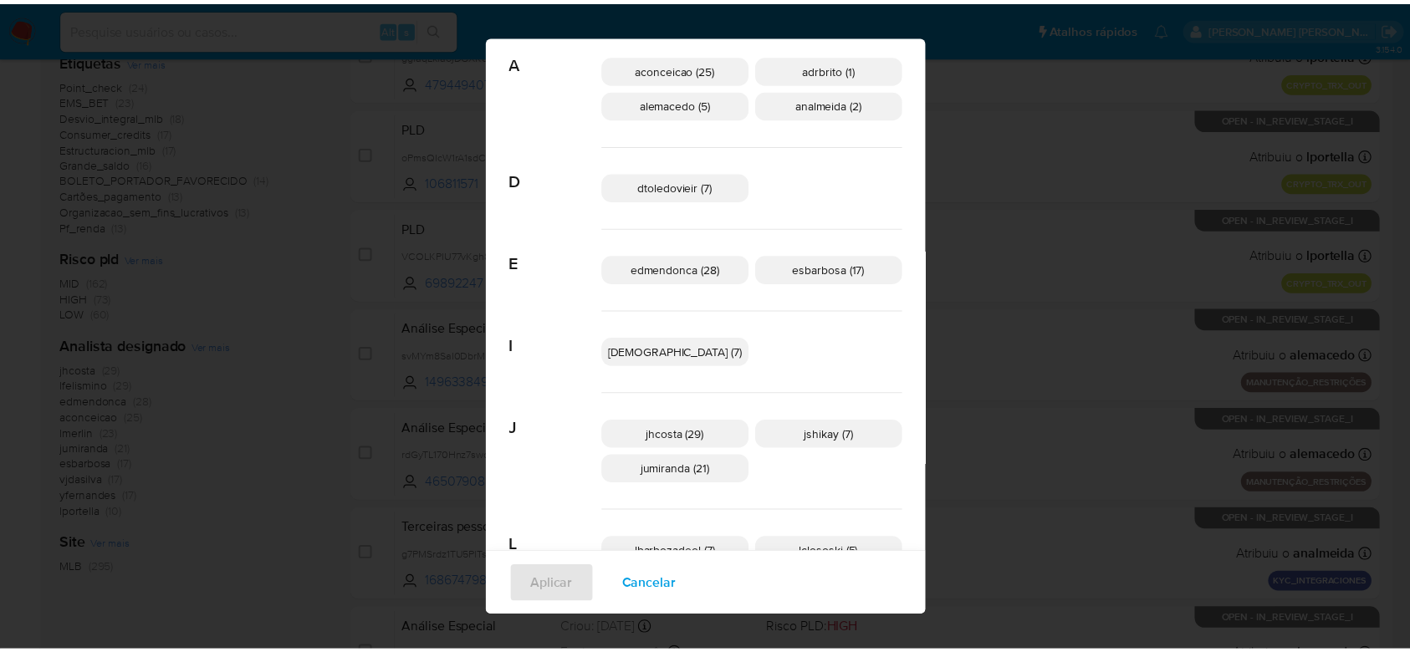
scroll to position [0, 0]
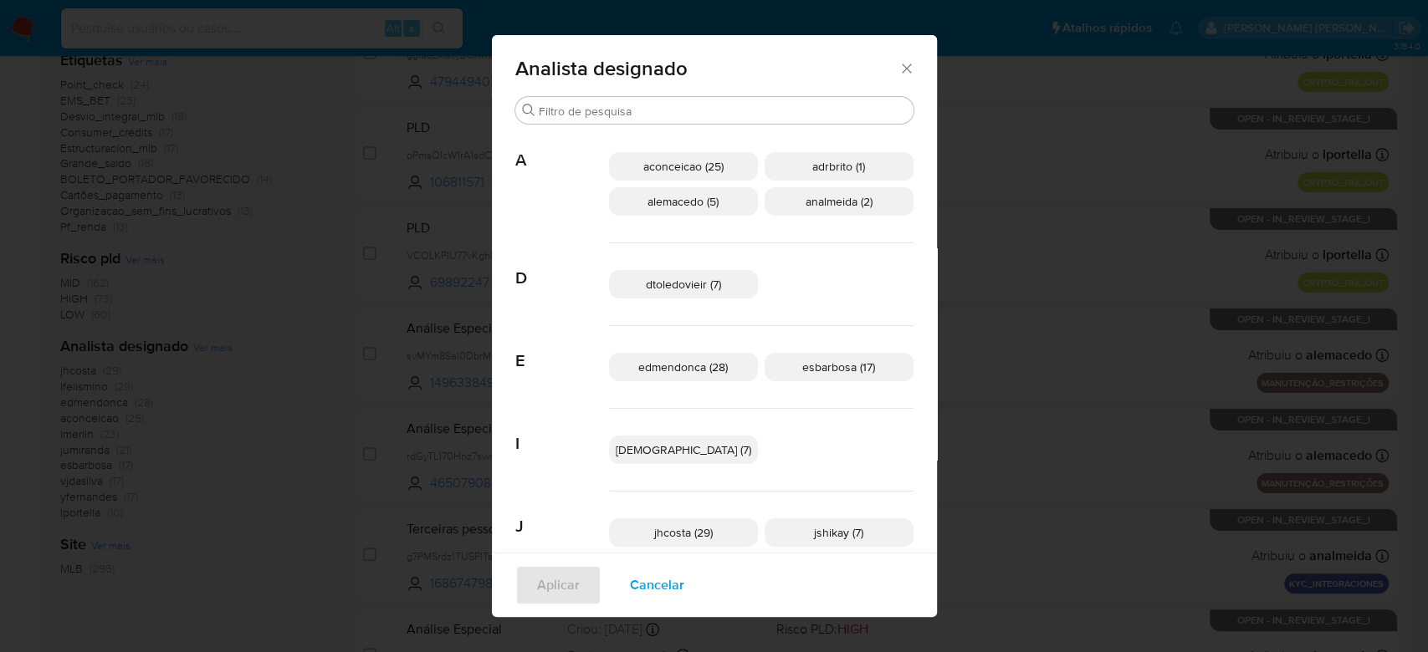
click at [898, 70] on icon "Fechar" at bounding box center [906, 68] width 17 height 17
